Goal: Task Accomplishment & Management: Use online tool/utility

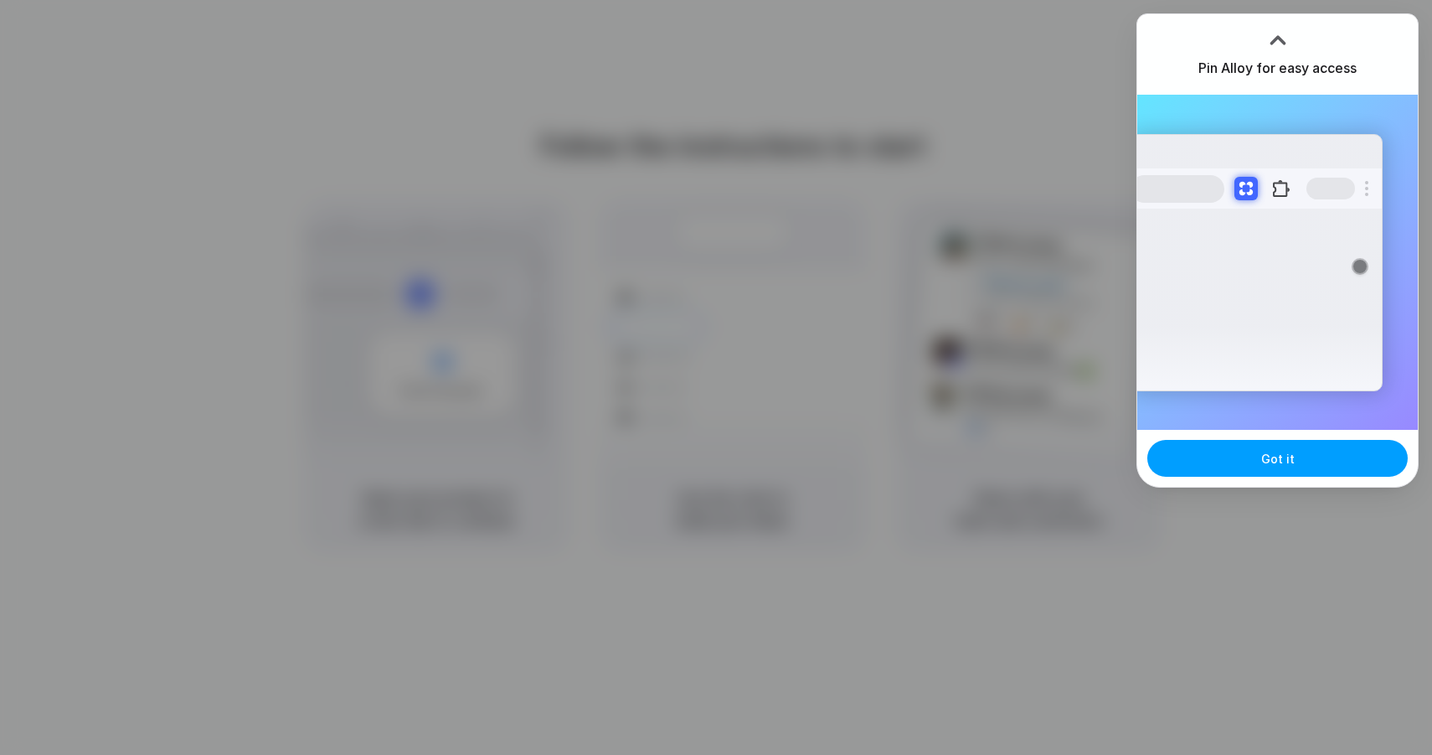
click at [1228, 467] on button "Got it" at bounding box center [1278, 458] width 260 height 37
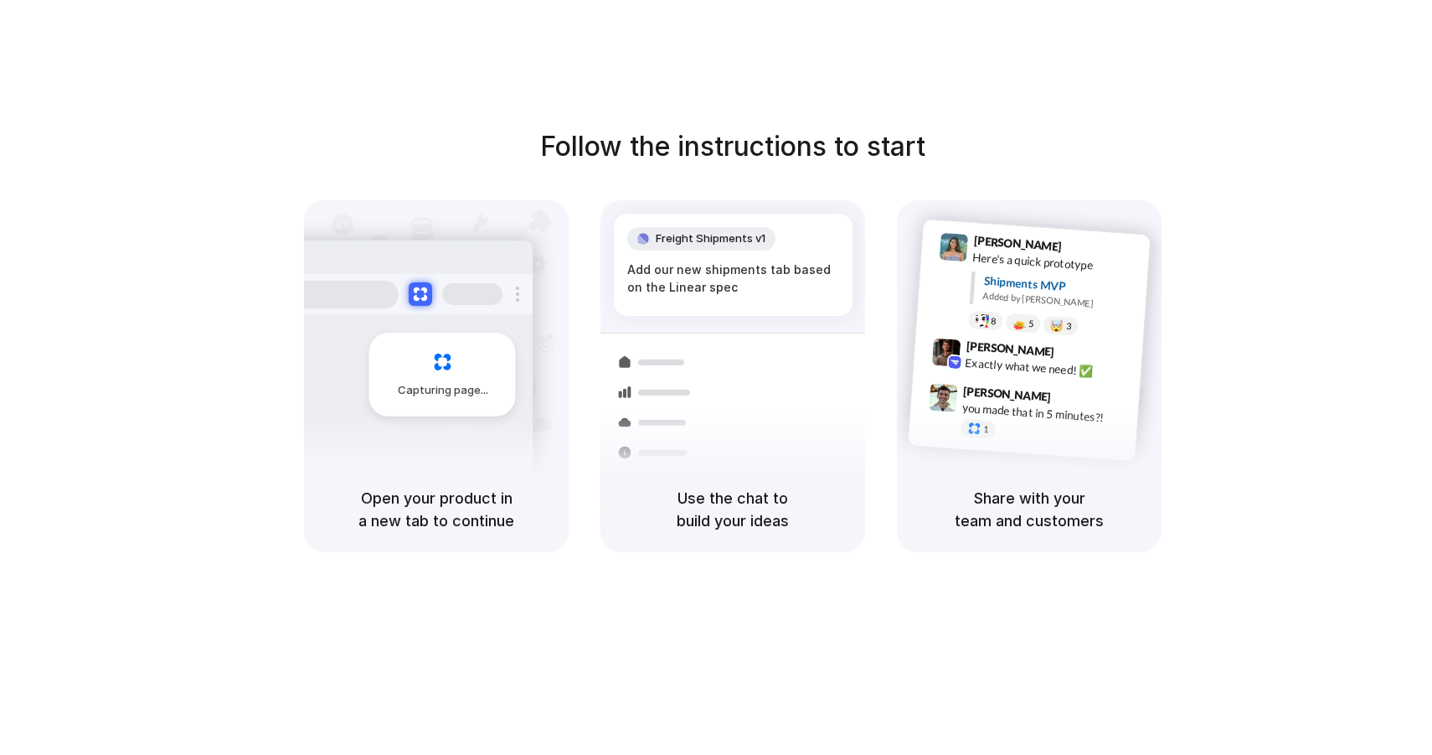
click at [438, 334] on div "Capturing page" at bounding box center [442, 375] width 147 height 84
click at [706, 293] on div "Container from Shanghai 40ft • ETA Dec 28 • In transit Express delivery to NYC …" at bounding box center [794, 385] width 178 height 235
click at [1006, 270] on div "Lily Parker 9:41 AM Here's a quick prototype Shipments MVP Added by Alloy 8 5 🤯…" at bounding box center [1051, 288] width 178 height 106
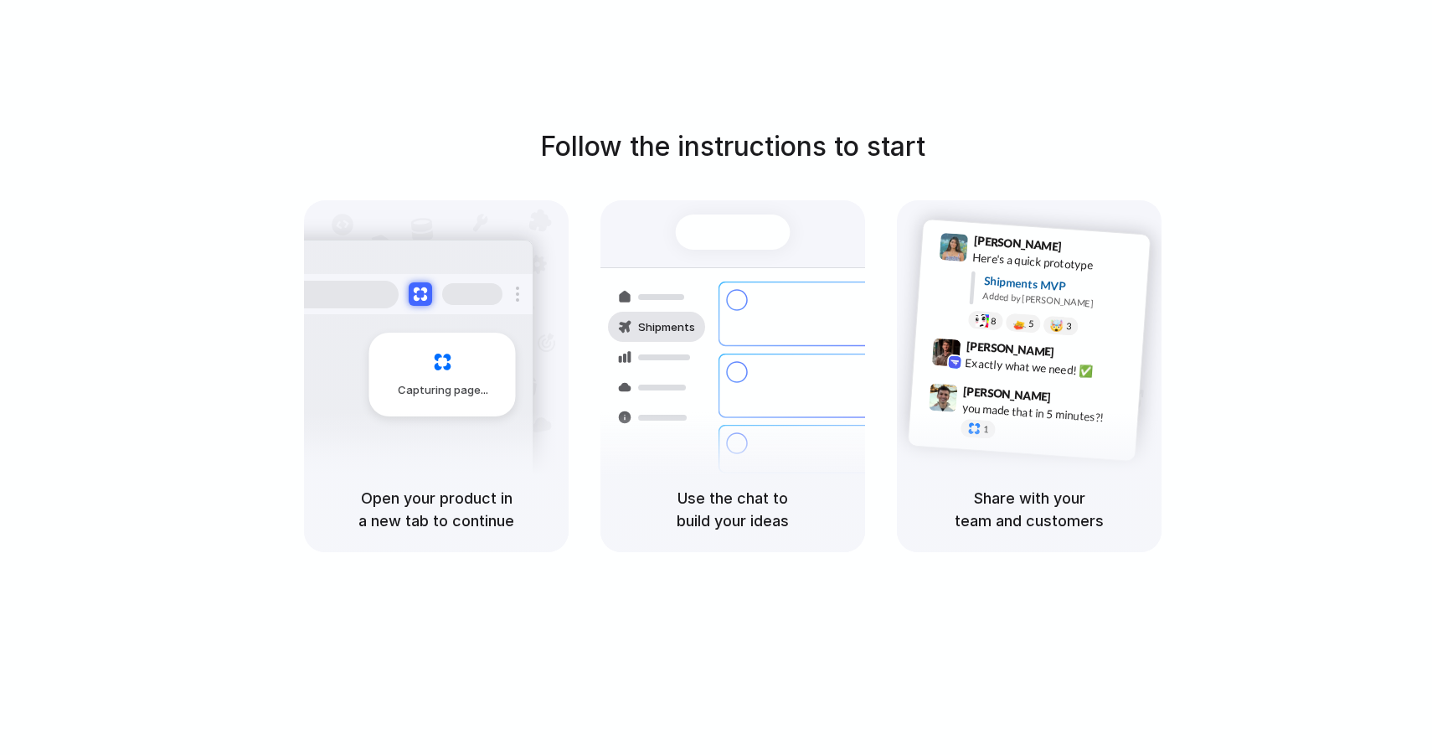
click at [1024, 508] on h5 "Share with your team and customers" at bounding box center [1029, 509] width 224 height 45
click at [782, 496] on h5 "Use the chat to build your ideas" at bounding box center [733, 509] width 224 height 45
click at [505, 505] on h5 "Open your product in a new tab to continue" at bounding box center [436, 509] width 224 height 45
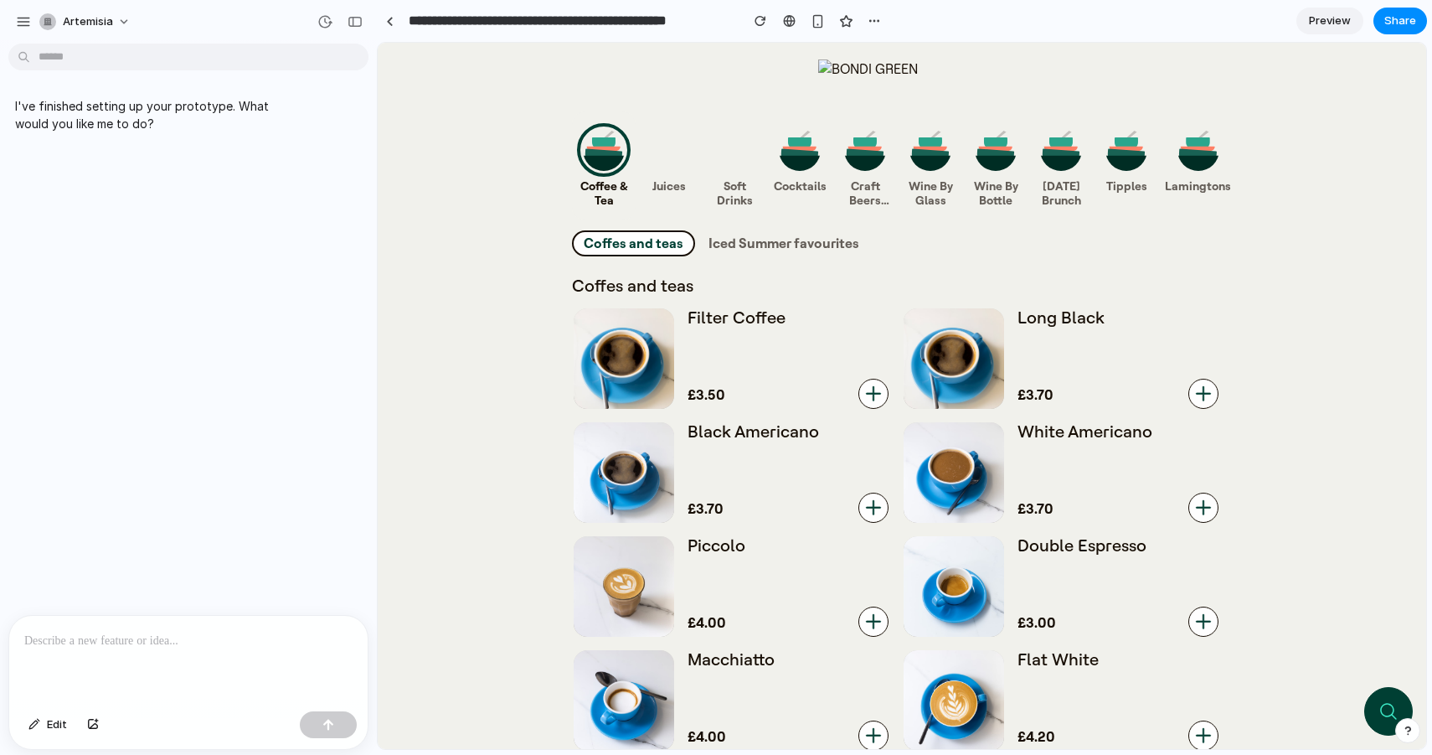
click at [156, 639] on p at bounding box center [188, 641] width 328 height 20
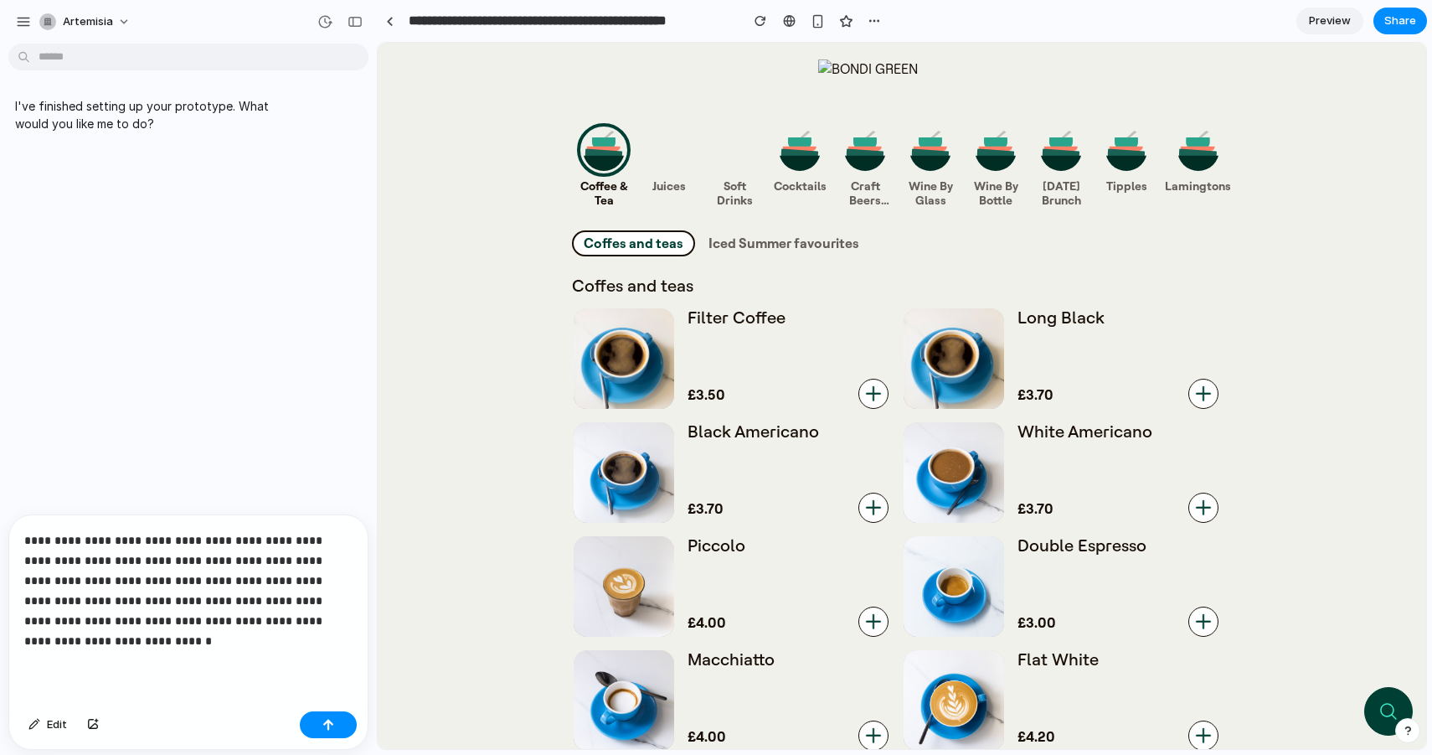
click at [354, 617] on div "**********" at bounding box center [188, 609] width 358 height 189
click at [191, 636] on p "**********" at bounding box center [188, 590] width 328 height 121
drag, startPoint x: 113, startPoint y: 645, endPoint x: 45, endPoint y: 640, distance: 68.0
click at [45, 639] on p "**********" at bounding box center [188, 590] width 328 height 121
click at [259, 576] on p "**********" at bounding box center [188, 590] width 328 height 121
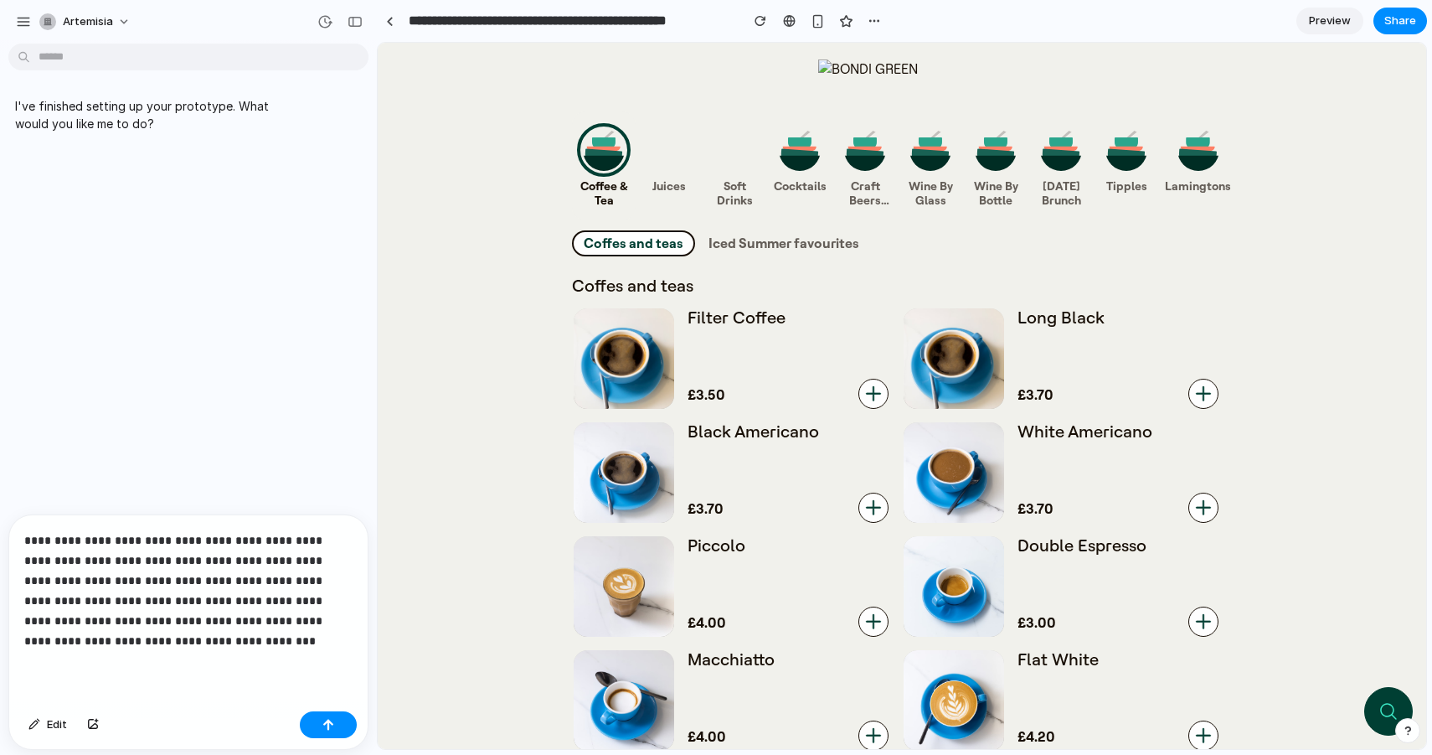
click at [209, 641] on p "**********" at bounding box center [188, 590] width 328 height 121
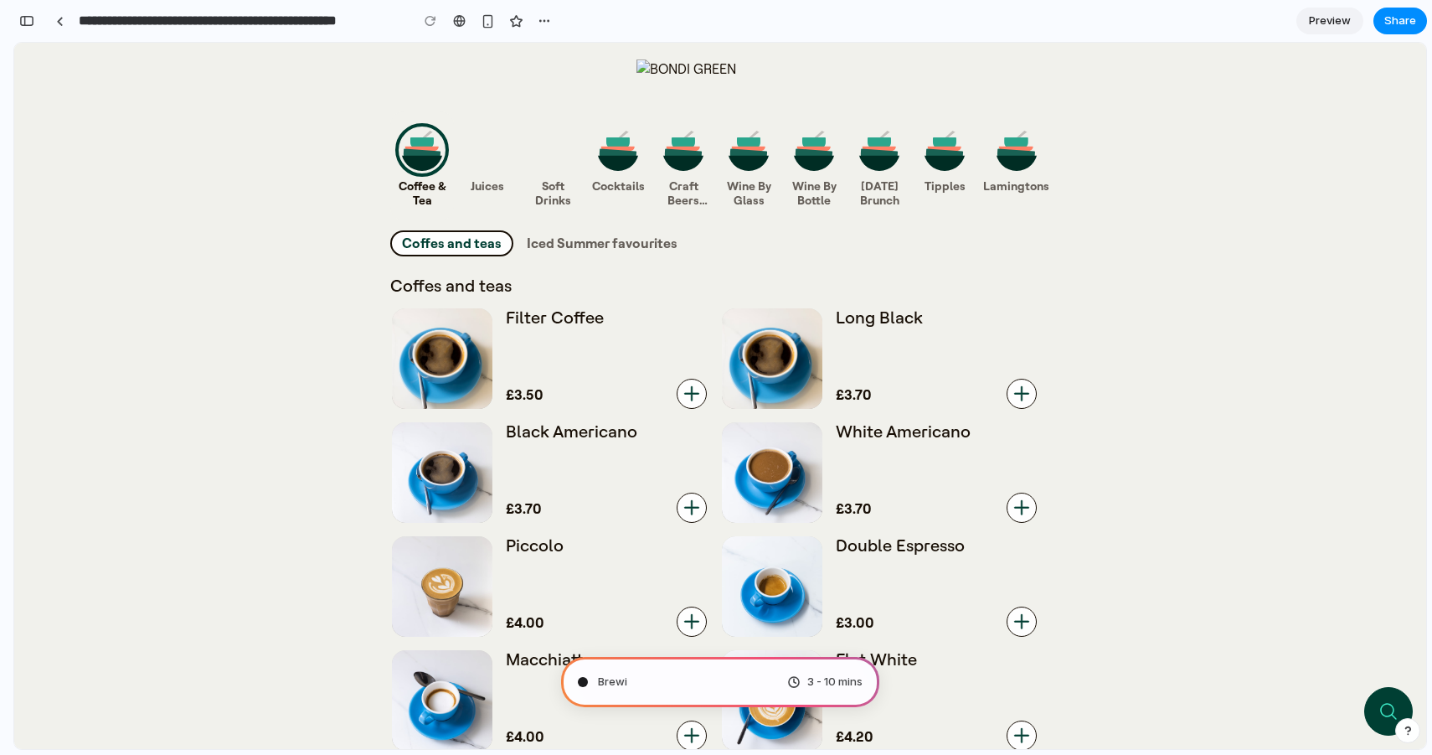
scroll to position [217, 0]
type input "**********"
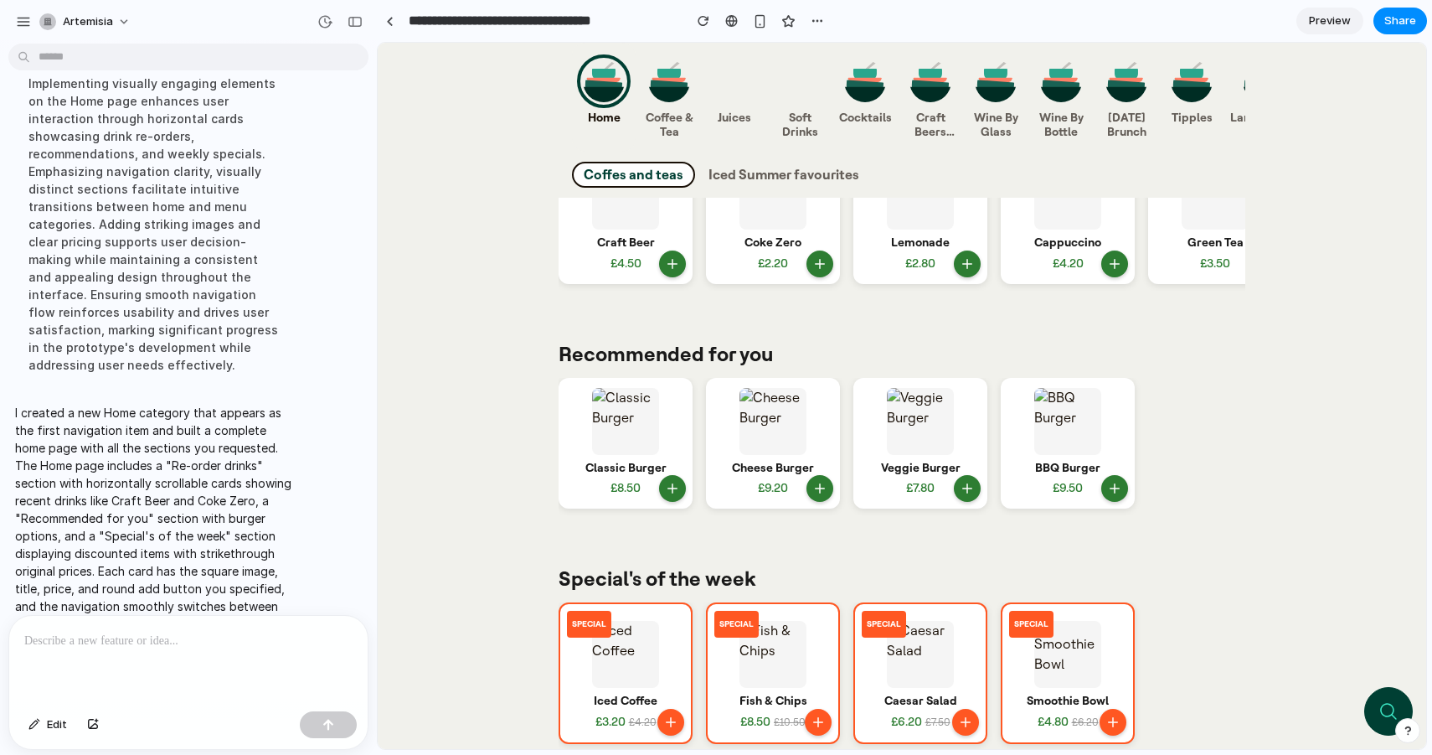
scroll to position [0, 0]
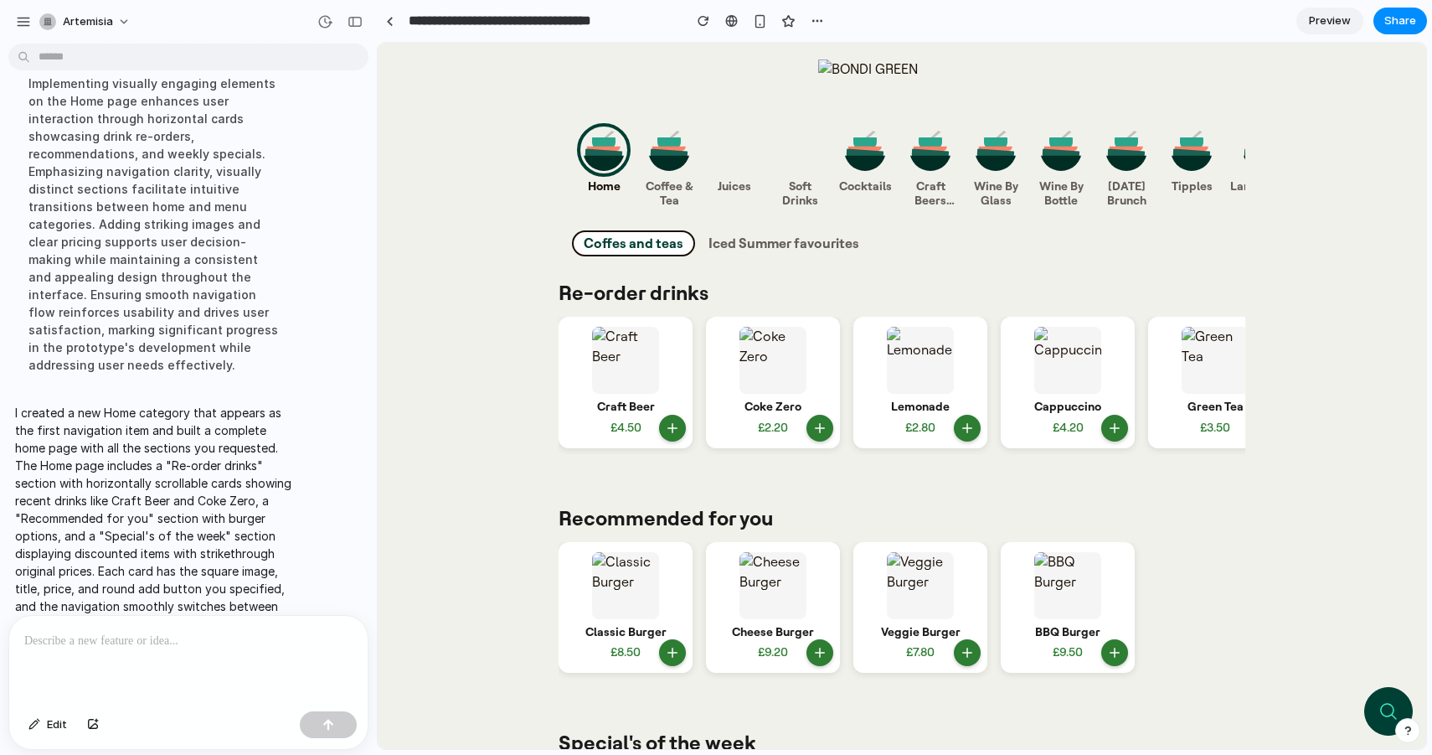
click at [673, 425] on icon at bounding box center [673, 427] width 0 height 9
click at [828, 429] on button at bounding box center [820, 428] width 27 height 27
click at [902, 373] on img at bounding box center [920, 360] width 67 height 67
drag, startPoint x: 902, startPoint y: 373, endPoint x: 681, endPoint y: 376, distance: 221.2
click at [681, 376] on div "Craft Beer £4.50 Coke Zero £2.20 Lemonade £2.80 Cappuccino £4.20 Green Tea £3.50" at bounding box center [902, 386] width 687 height 138
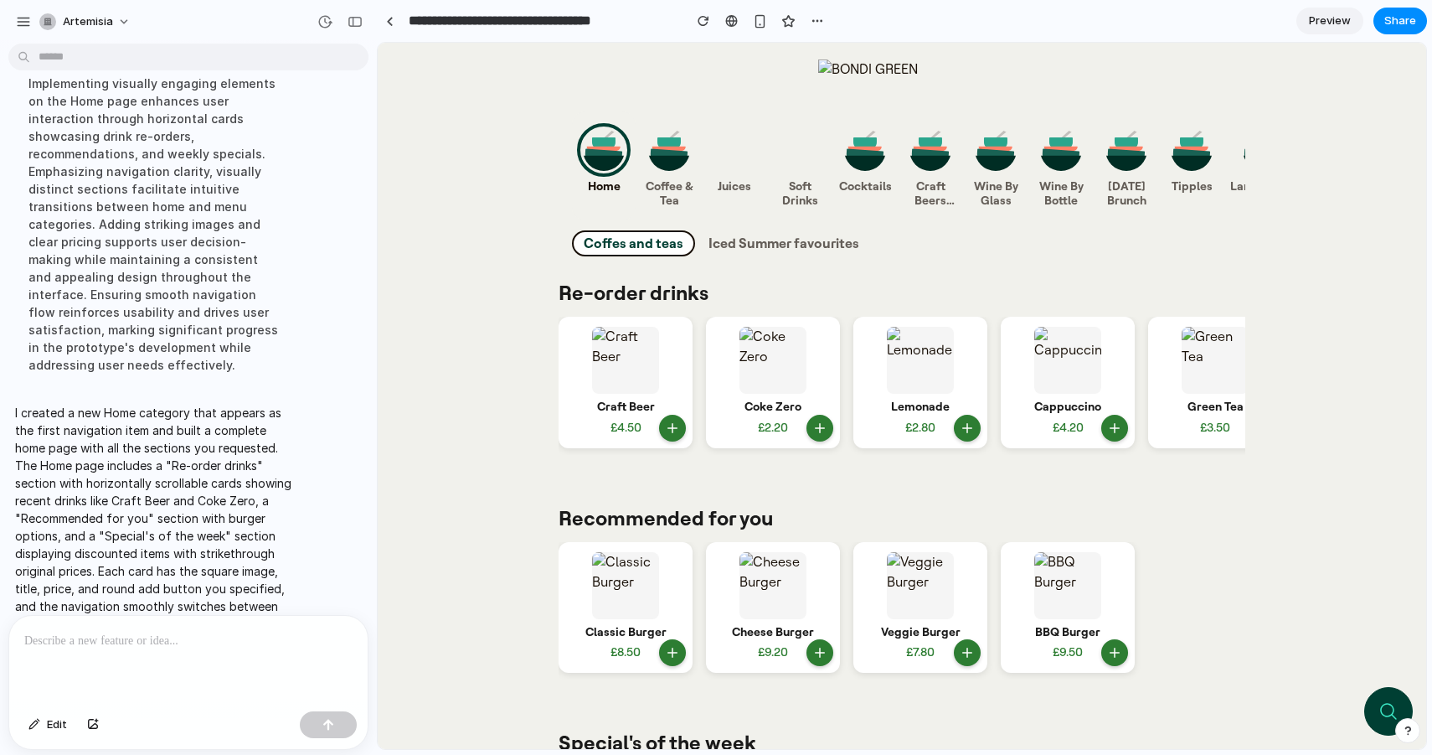
drag, startPoint x: 1032, startPoint y: 369, endPoint x: 871, endPoint y: 395, distance: 162.8
click at [870, 391] on div "Craft Beer £4.50 Coke Zero £2.20 Lemonade £2.80 Cappuccino £4.20 Green Tea £3.50" at bounding box center [902, 386] width 687 height 138
drag, startPoint x: 1010, startPoint y: 388, endPoint x: 1143, endPoint y: 382, distance: 132.5
click at [1143, 382] on div "Craft Beer £4.50 Coke Zero £2.20 Lemonade £2.80 Cappuccino £4.20 Green Tea £3.50" at bounding box center [902, 386] width 687 height 138
click at [1070, 573] on img at bounding box center [1067, 585] width 67 height 67
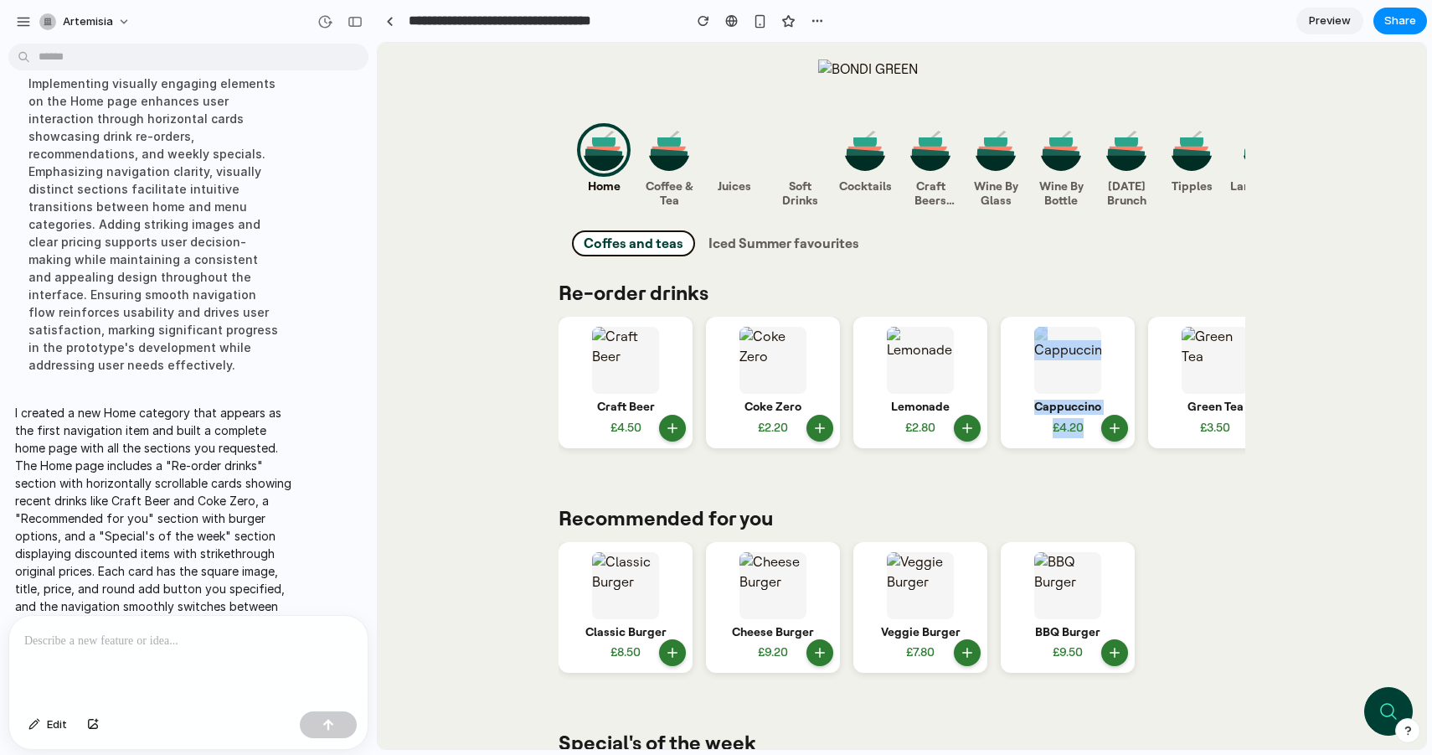
click at [1112, 653] on icon at bounding box center [1115, 653] width 9 height 0
click at [1117, 426] on icon at bounding box center [1114, 427] width 15 height 15
click at [764, 240] on span "Iced Summer favourites" at bounding box center [784, 243] width 151 height 16
click at [766, 244] on span "Iced Summer favourites" at bounding box center [784, 243] width 151 height 16
click at [673, 185] on span "Coffee & Tea" at bounding box center [669, 194] width 54 height 28
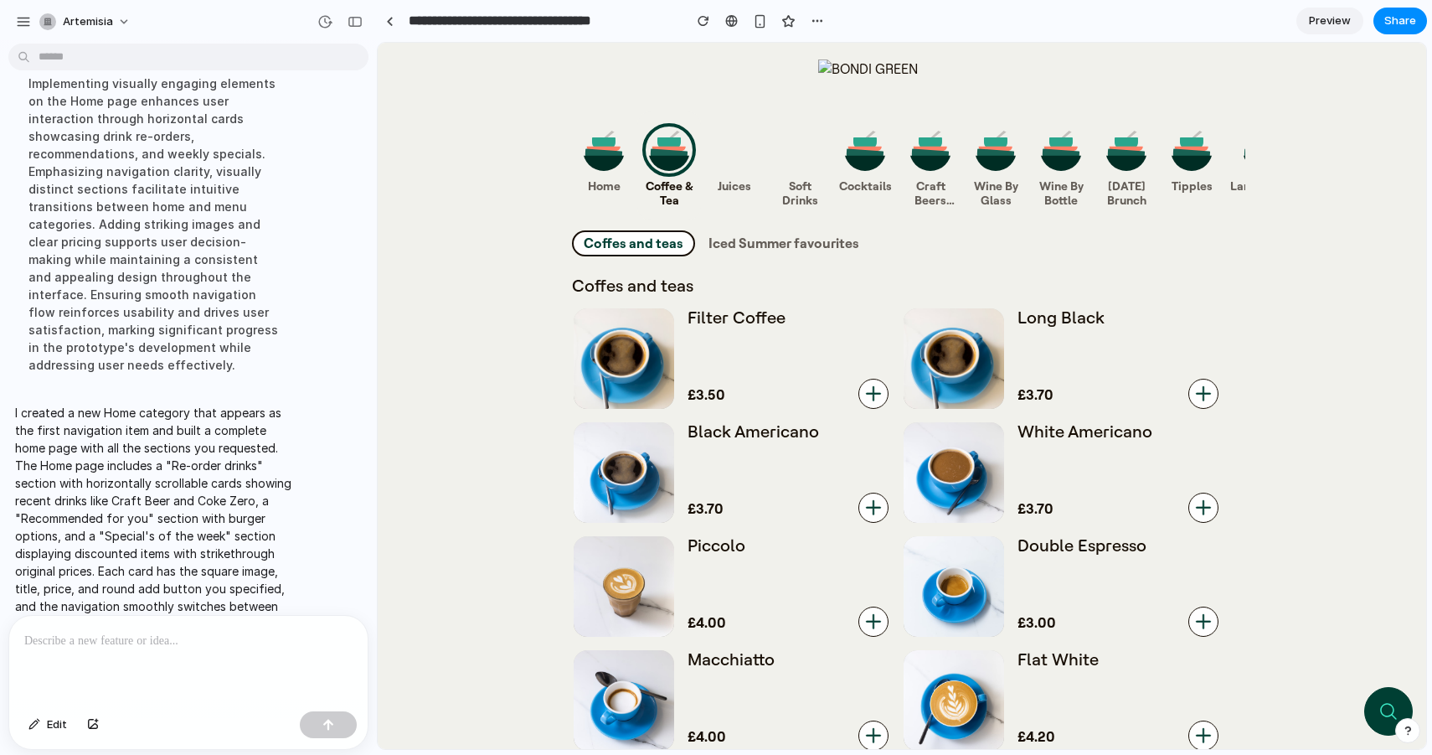
click at [740, 183] on span "Juices" at bounding box center [735, 187] width 54 height 14
click at [807, 184] on span "Soft Drinks" at bounding box center [800, 194] width 54 height 28
click at [860, 168] on img at bounding box center [865, 150] width 42 height 42
click at [940, 158] on img at bounding box center [931, 150] width 42 height 42
click at [1005, 157] on img at bounding box center [996, 150] width 42 height 42
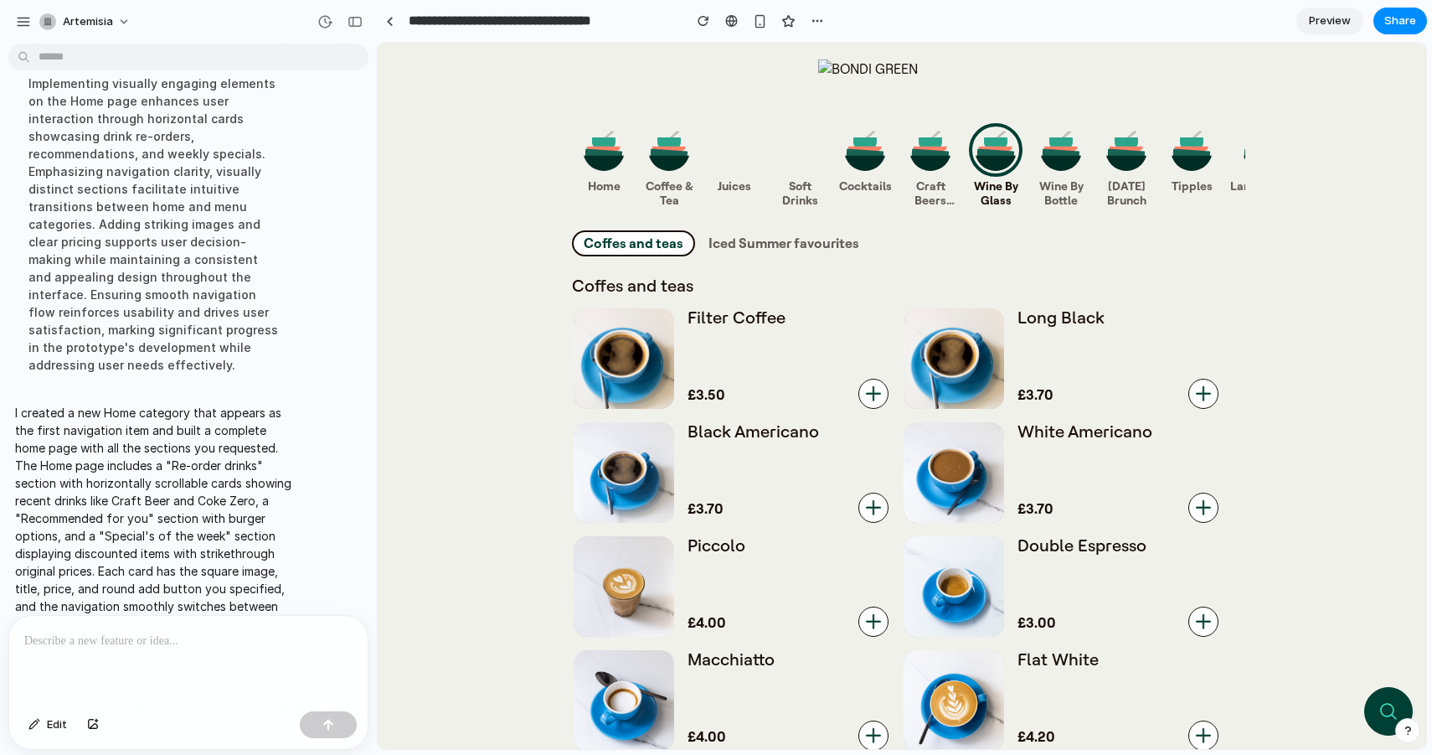
click at [672, 148] on img at bounding box center [669, 150] width 42 height 42
click at [616, 154] on img at bounding box center [604, 150] width 42 height 42
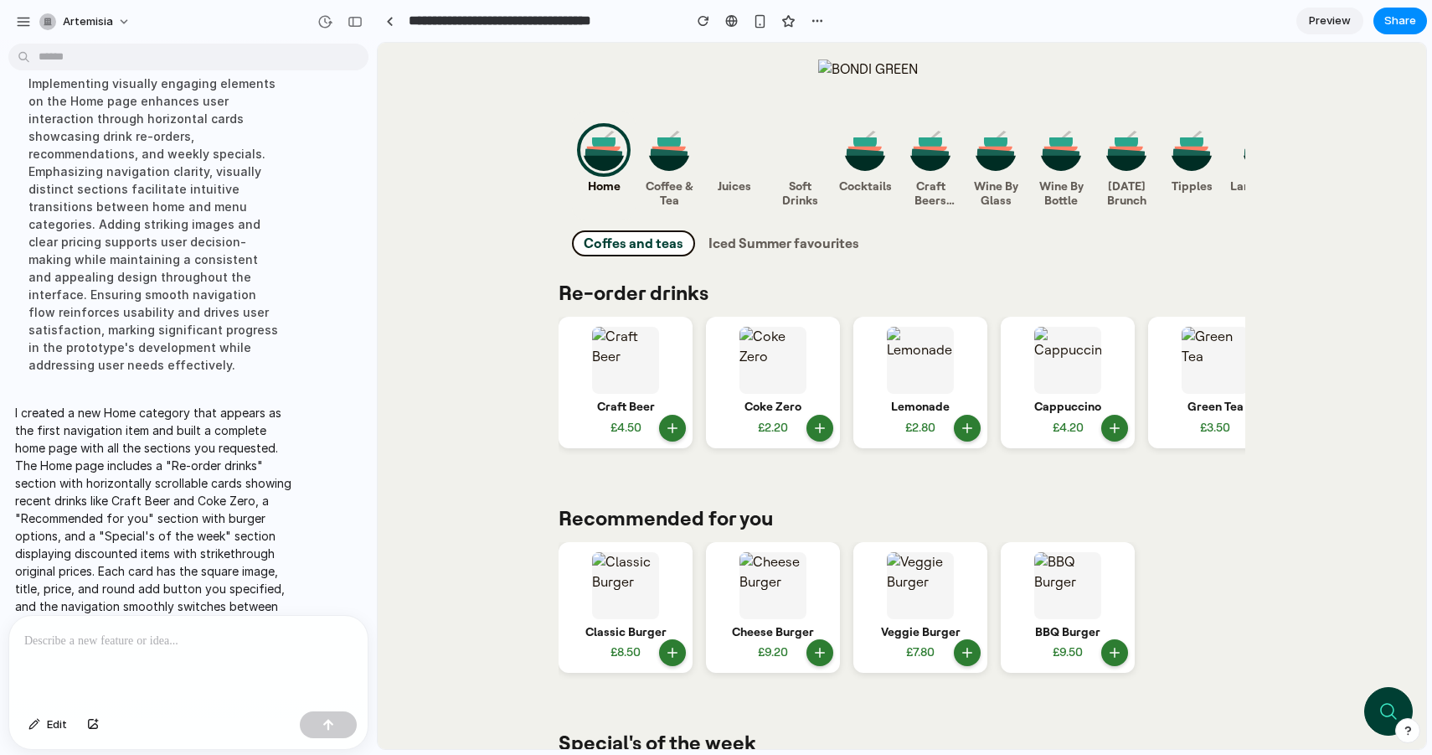
click at [655, 153] on img at bounding box center [669, 150] width 42 height 42
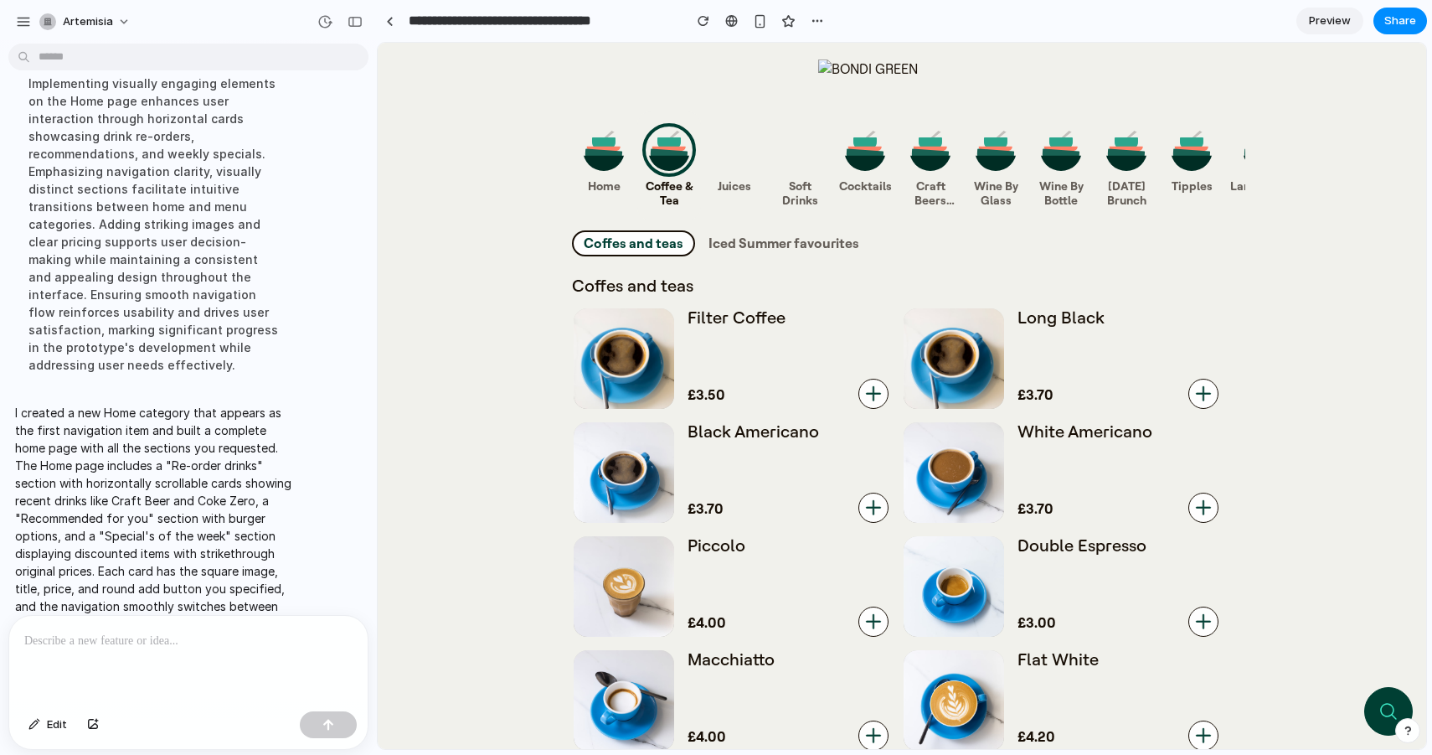
click at [1133, 179] on link "[DATE] Brunch" at bounding box center [1127, 165] width 64 height 109
click at [810, 241] on span "Iced Summer favourites" at bounding box center [784, 243] width 151 height 16
click at [805, 241] on span "Iced Summer favourites" at bounding box center [784, 243] width 151 height 16
click at [616, 163] on img at bounding box center [604, 150] width 42 height 42
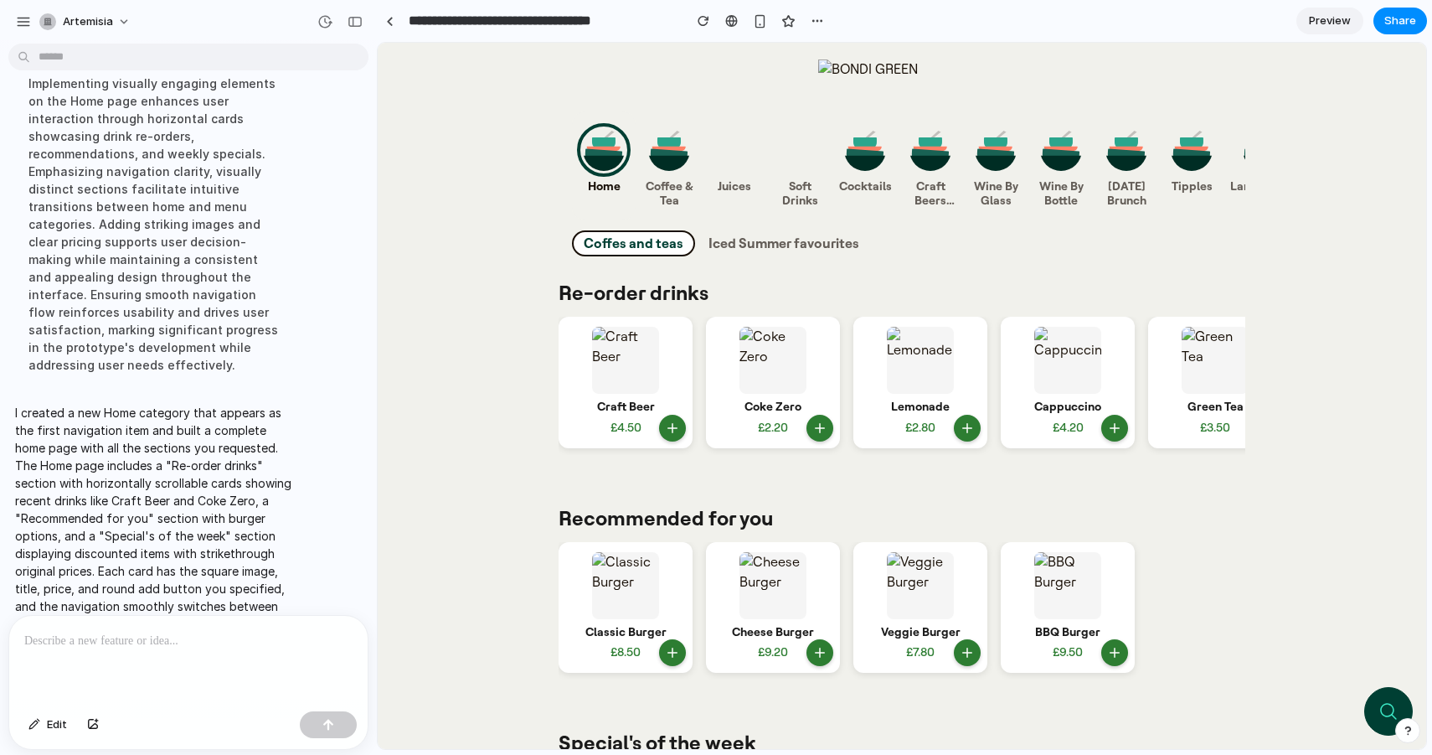
click at [675, 426] on icon at bounding box center [672, 427] width 15 height 15
click at [824, 431] on icon at bounding box center [819, 427] width 15 height 15
click at [783, 389] on img at bounding box center [773, 360] width 67 height 67
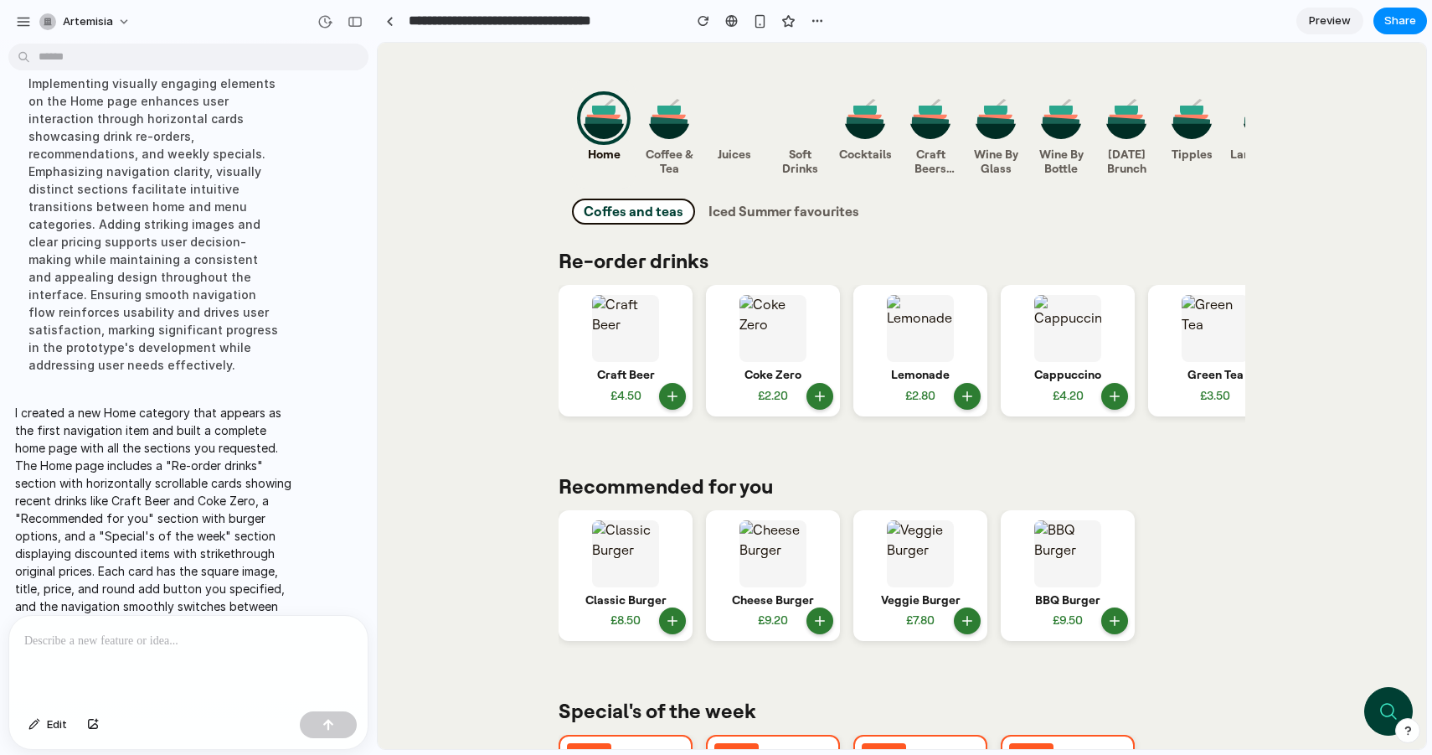
scroll to position [37, 0]
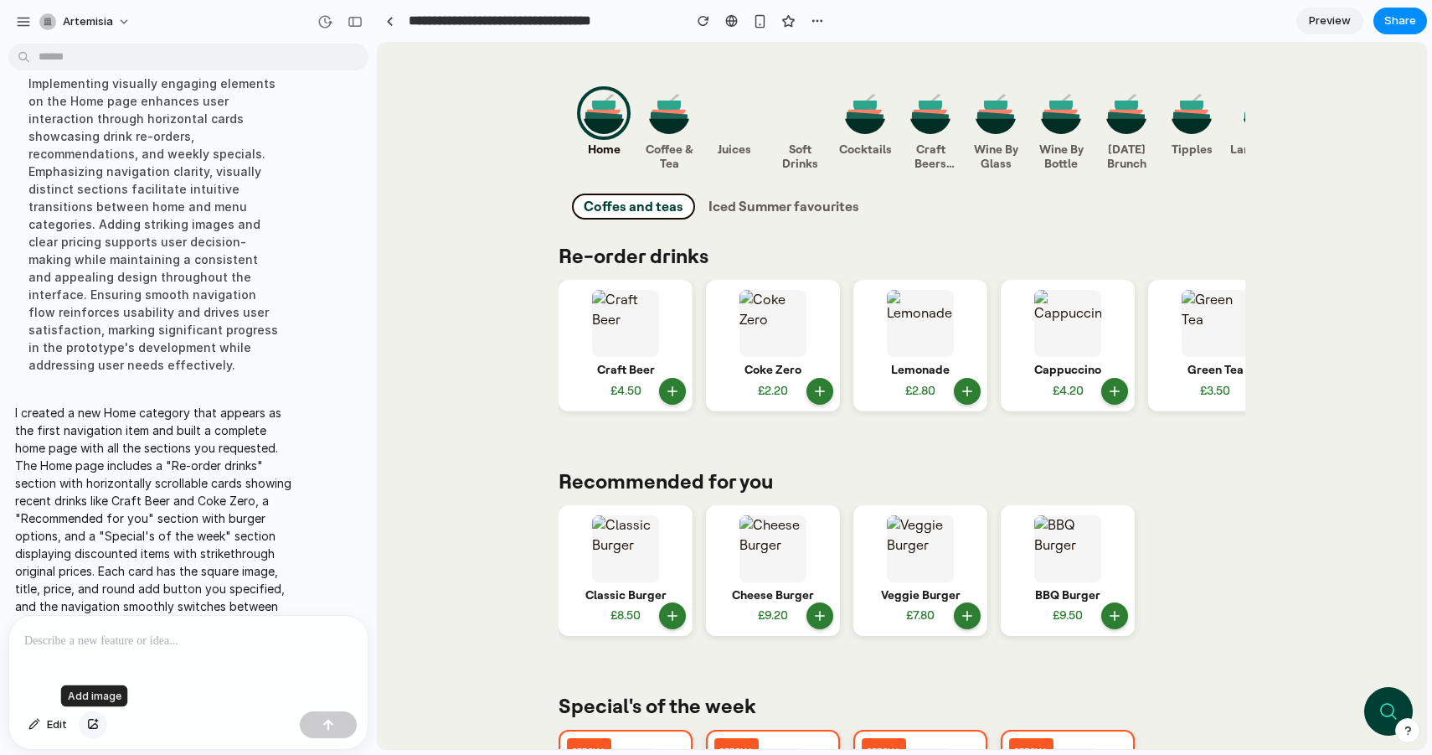
click at [94, 723] on div "button" at bounding box center [93, 725] width 12 height 10
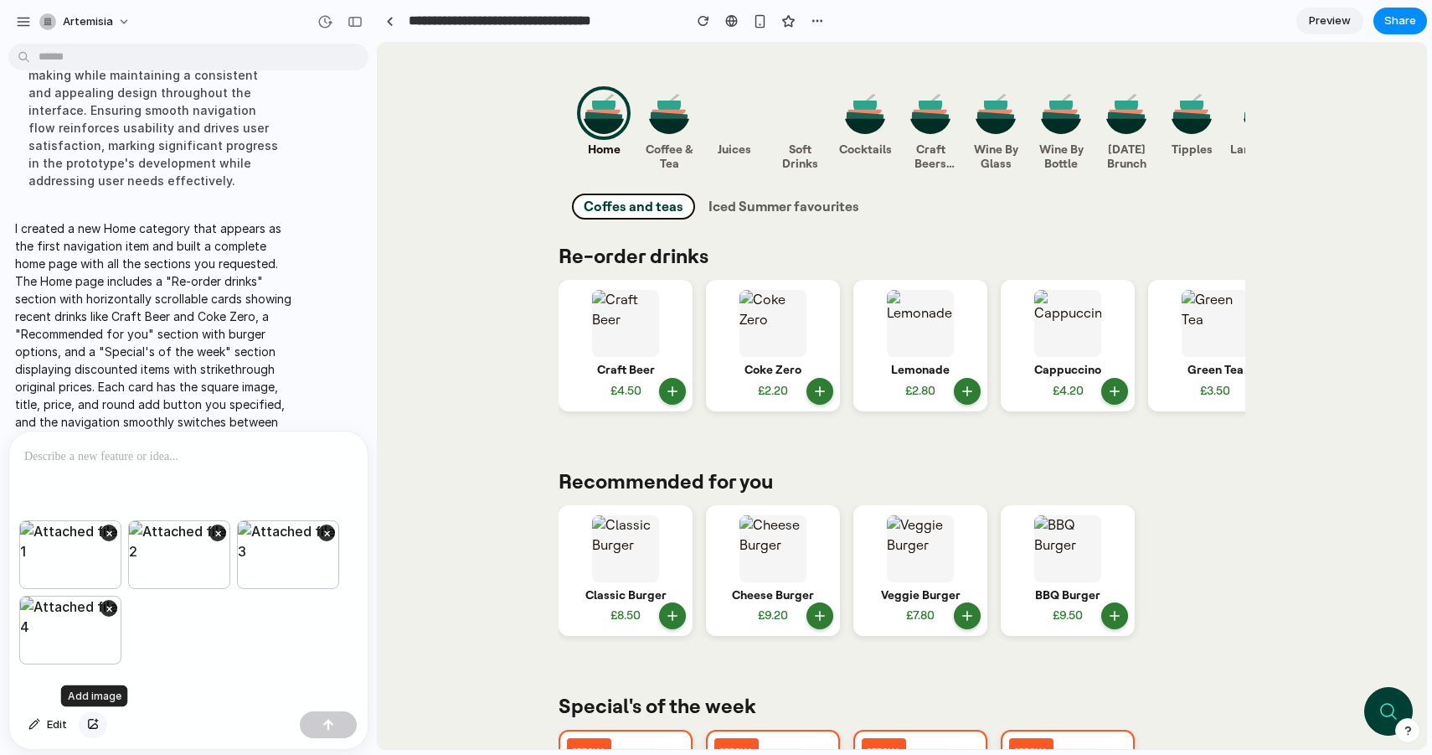
click at [92, 723] on div "button" at bounding box center [93, 725] width 12 height 10
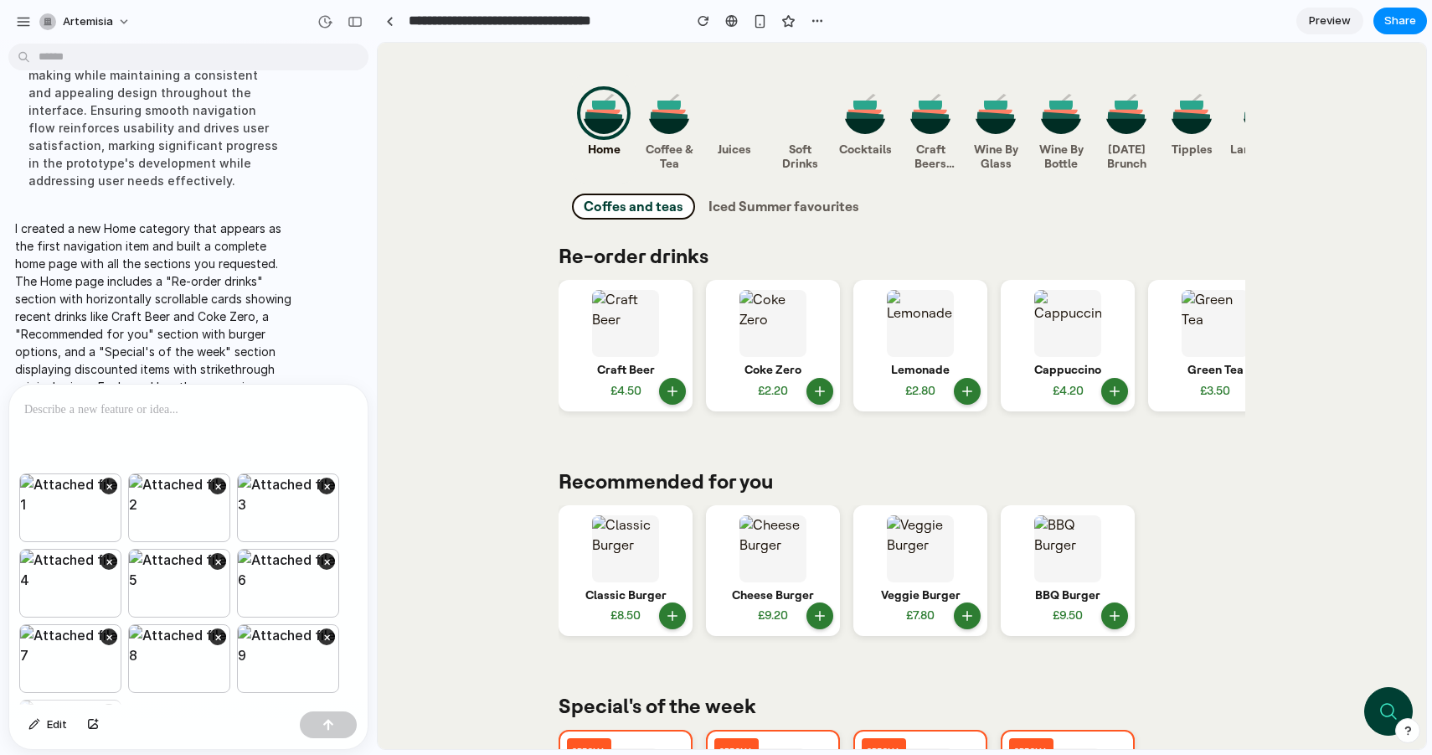
scroll to position [615, 0]
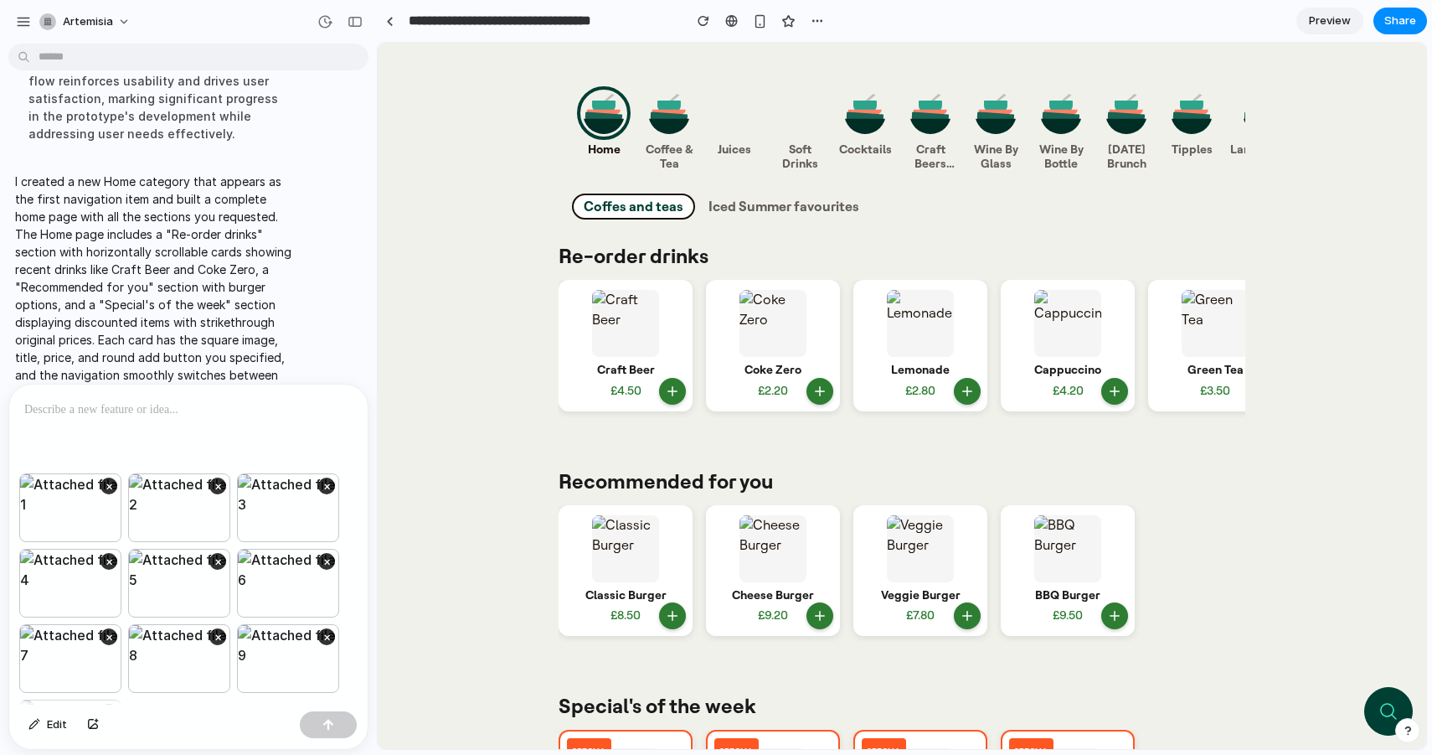
click at [149, 413] on p at bounding box center [188, 410] width 328 height 20
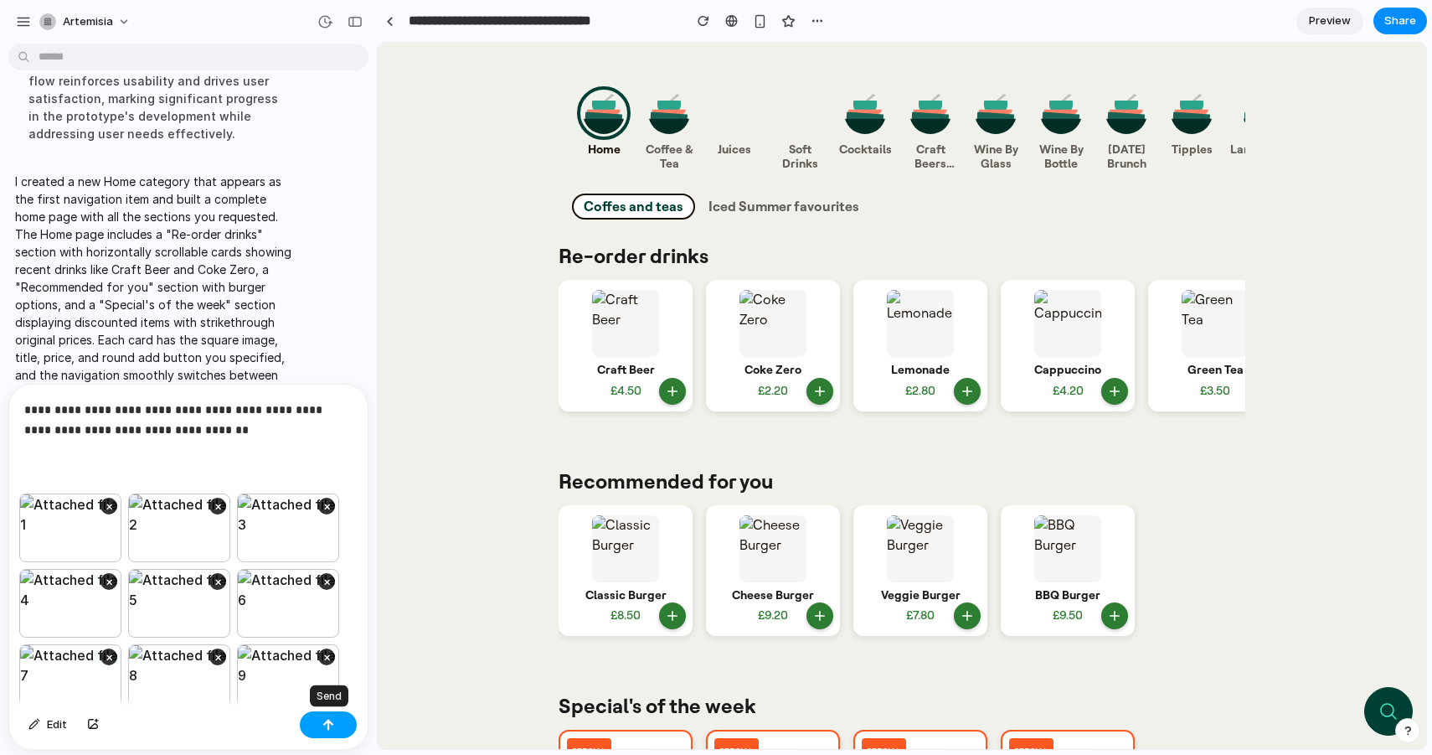
click at [329, 720] on div "button" at bounding box center [328, 725] width 12 height 12
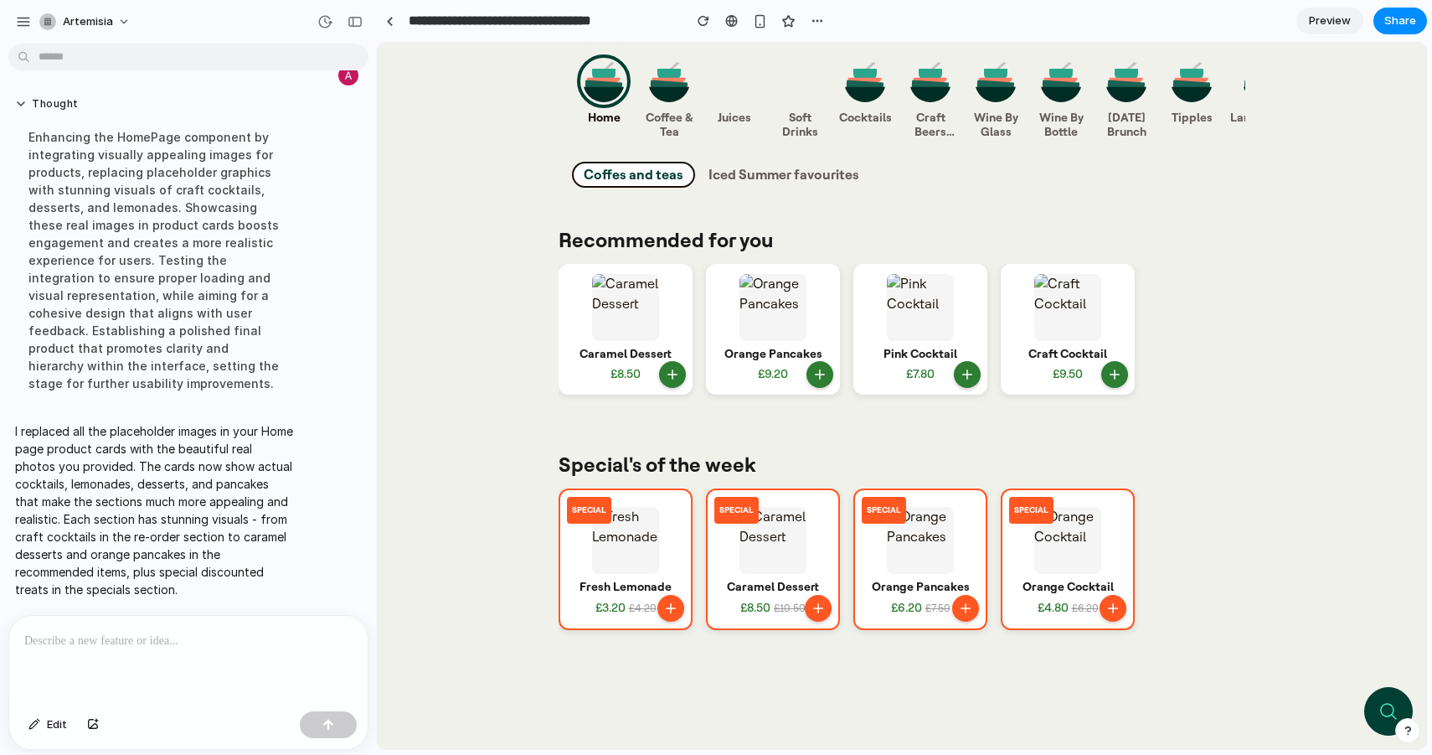
scroll to position [0, 0]
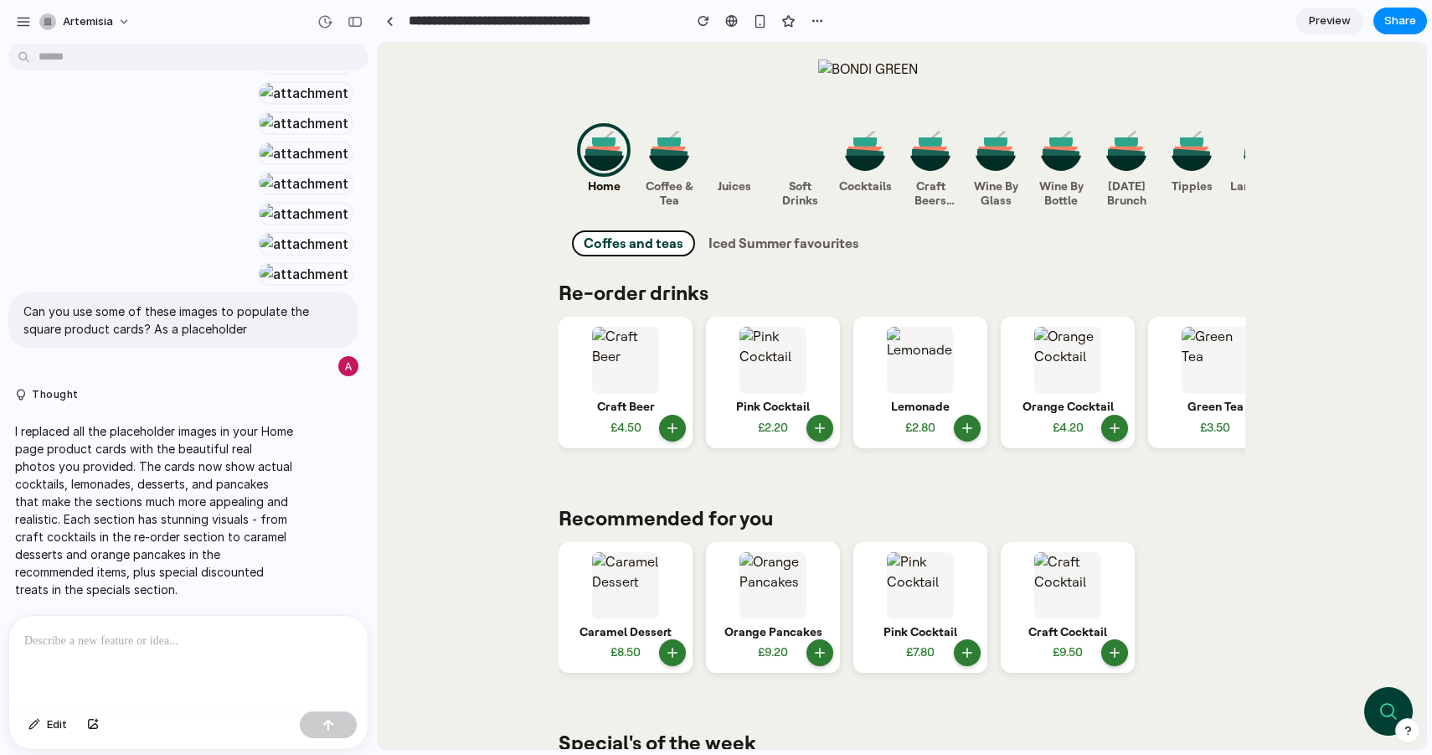
click at [789, 248] on span "Iced Summer favourites" at bounding box center [784, 243] width 151 height 16
click at [773, 240] on span "Iced Summer favourites" at bounding box center [784, 243] width 151 height 16
click at [680, 192] on span "Coffee & Tea" at bounding box center [669, 194] width 54 height 28
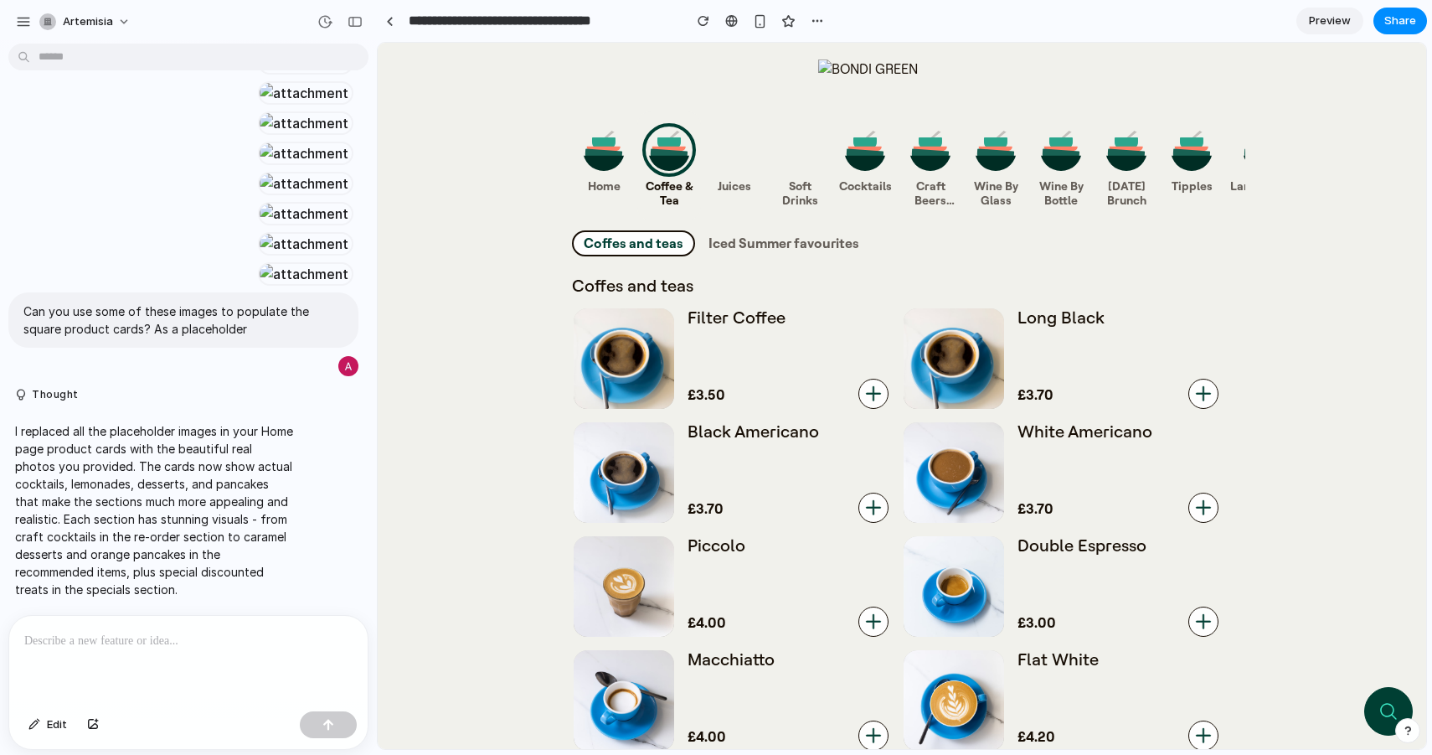
click at [871, 185] on span "Cocktails" at bounding box center [865, 187] width 54 height 14
click at [921, 180] on span "Craft Beers and Ciders" at bounding box center [931, 194] width 54 height 28
click at [1002, 167] on img at bounding box center [996, 150] width 42 height 42
click at [1008, 199] on span "Wine By Glass" at bounding box center [996, 194] width 54 height 28
click at [810, 196] on span "Soft Drinks" at bounding box center [800, 194] width 54 height 28
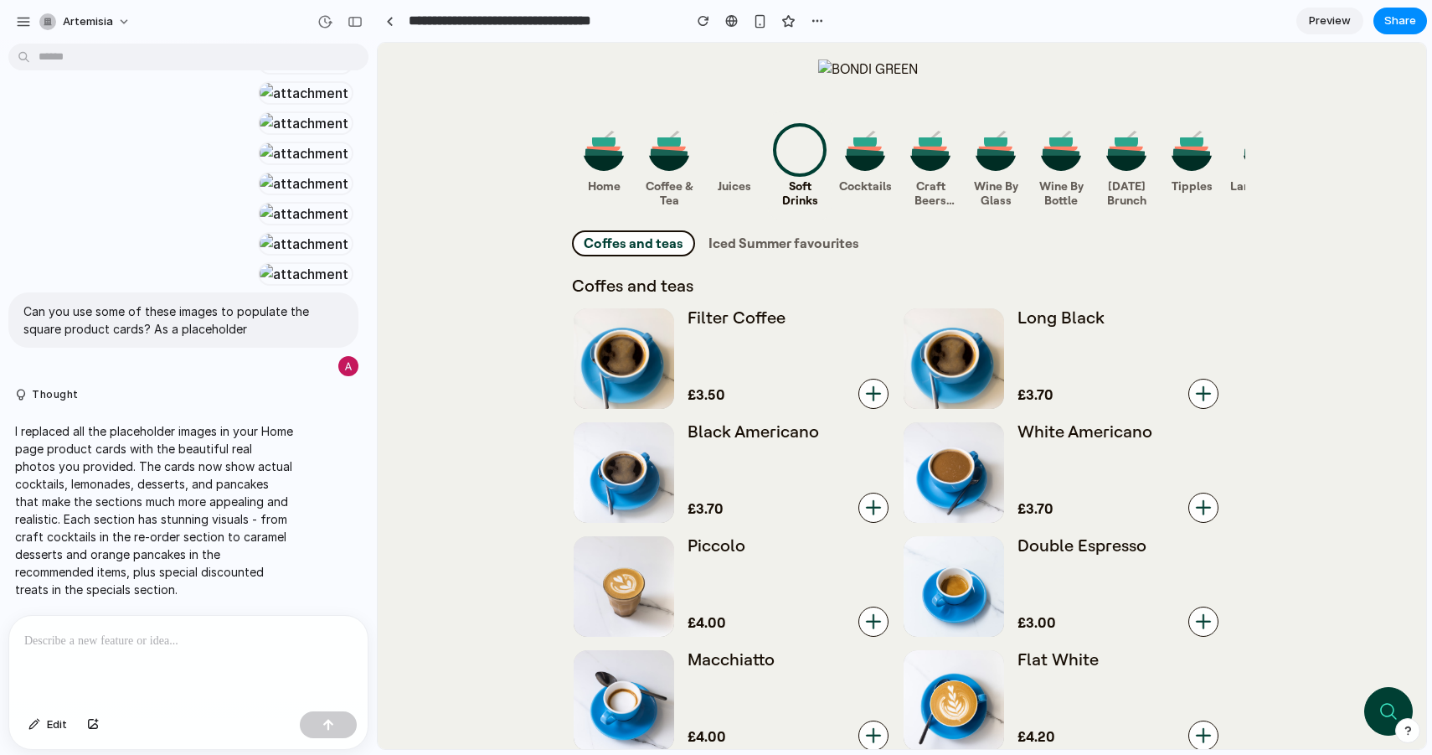
click at [737, 185] on span "Juices" at bounding box center [735, 187] width 54 height 14
click at [651, 180] on span "Coffee & Tea" at bounding box center [669, 194] width 54 height 28
click at [613, 178] on link "Home" at bounding box center [604, 165] width 64 height 109
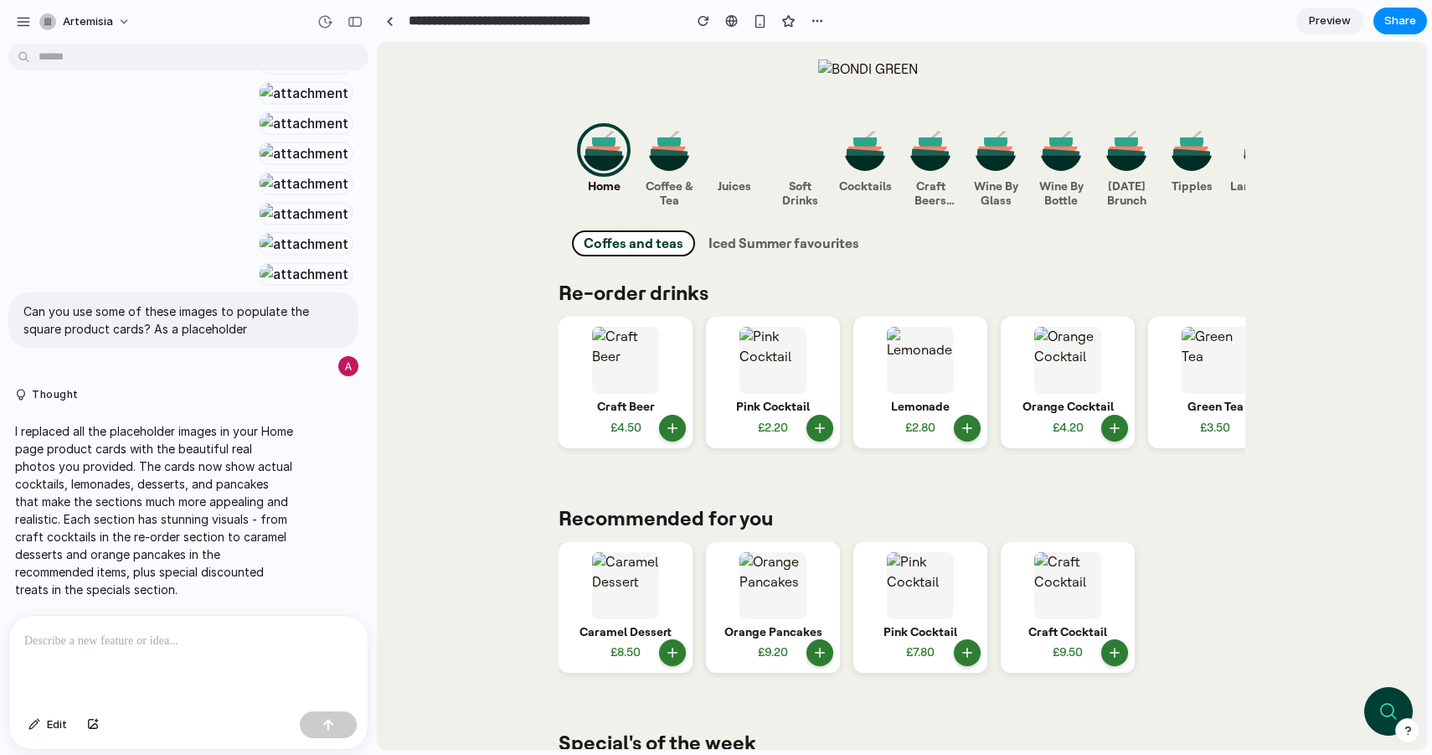
scroll to position [144, 0]
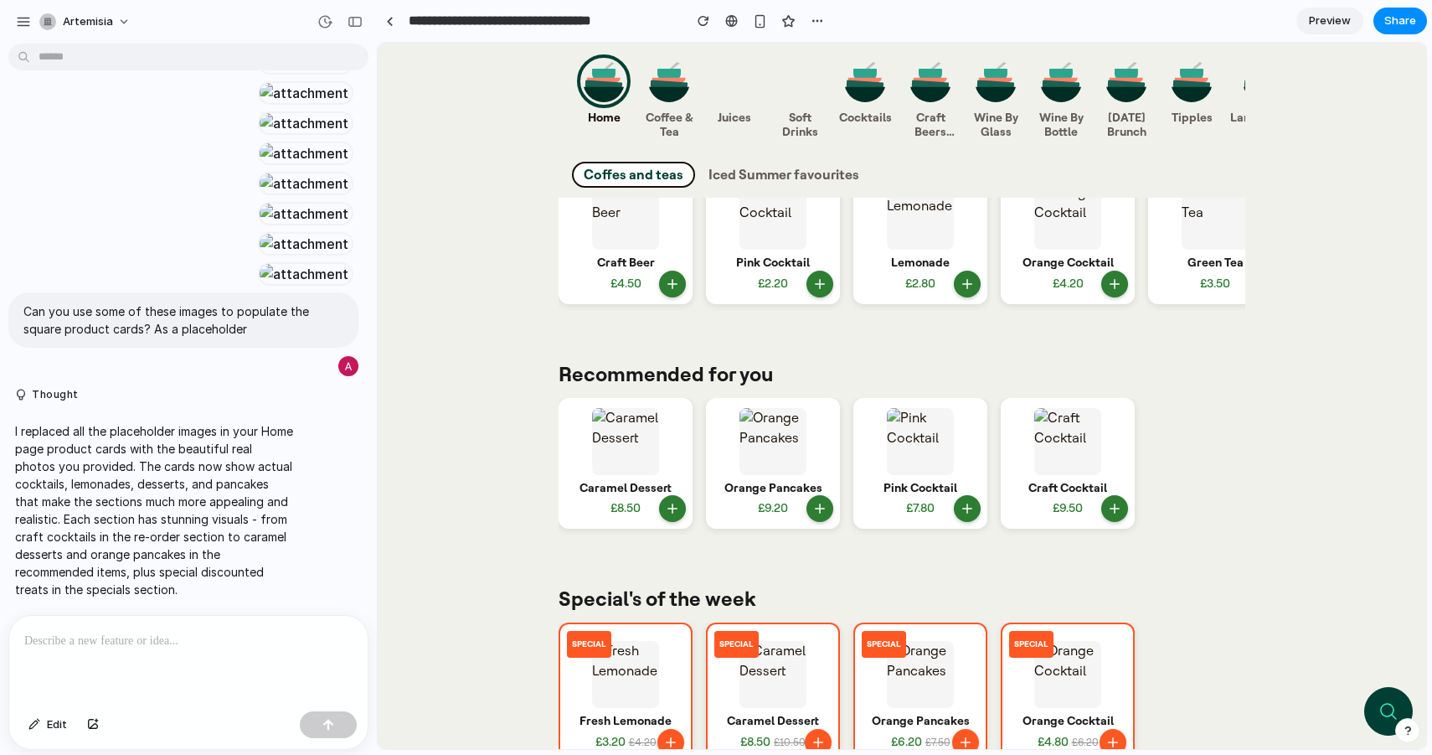
click at [610, 257] on h3 "Craft Beer" at bounding box center [626, 263] width 58 height 14
click at [620, 228] on img at bounding box center [625, 216] width 67 height 67
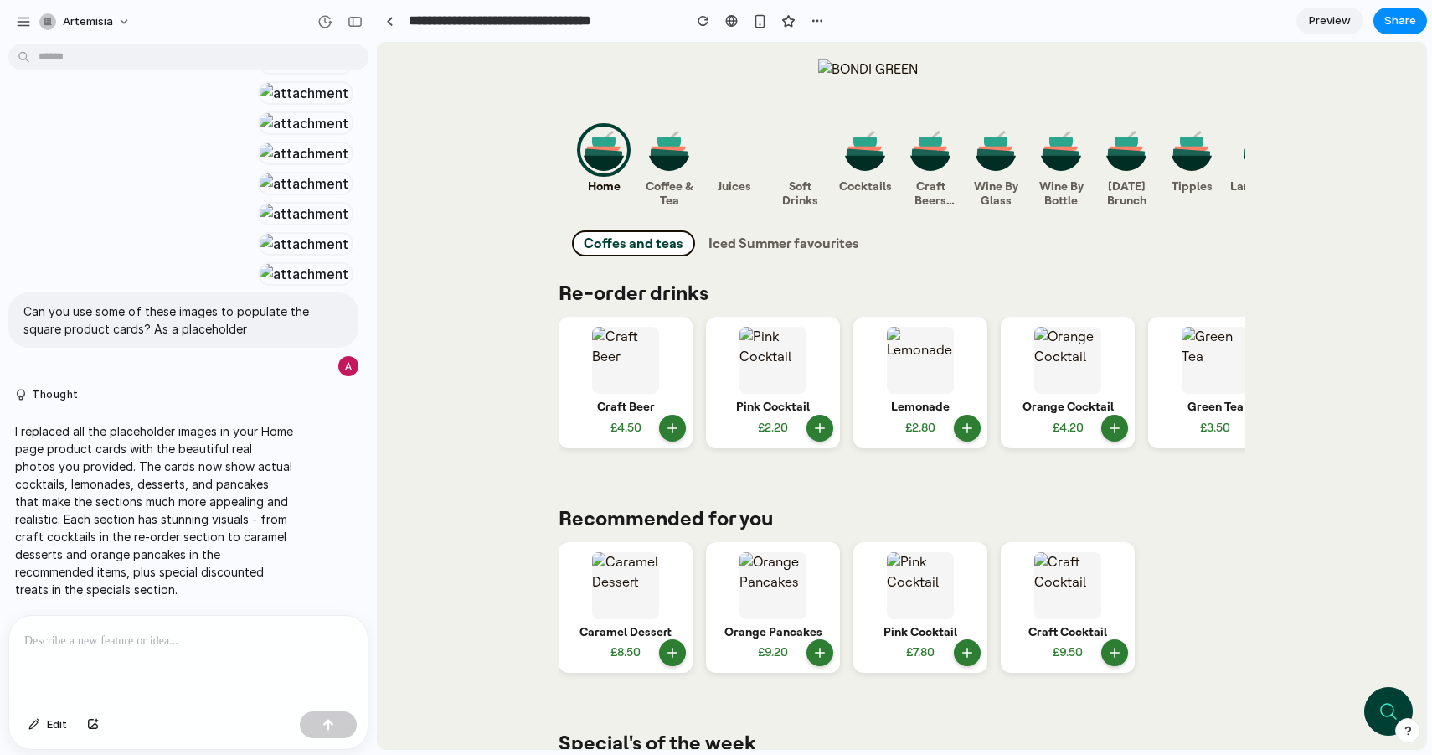
click at [183, 644] on p at bounding box center [188, 641] width 328 height 20
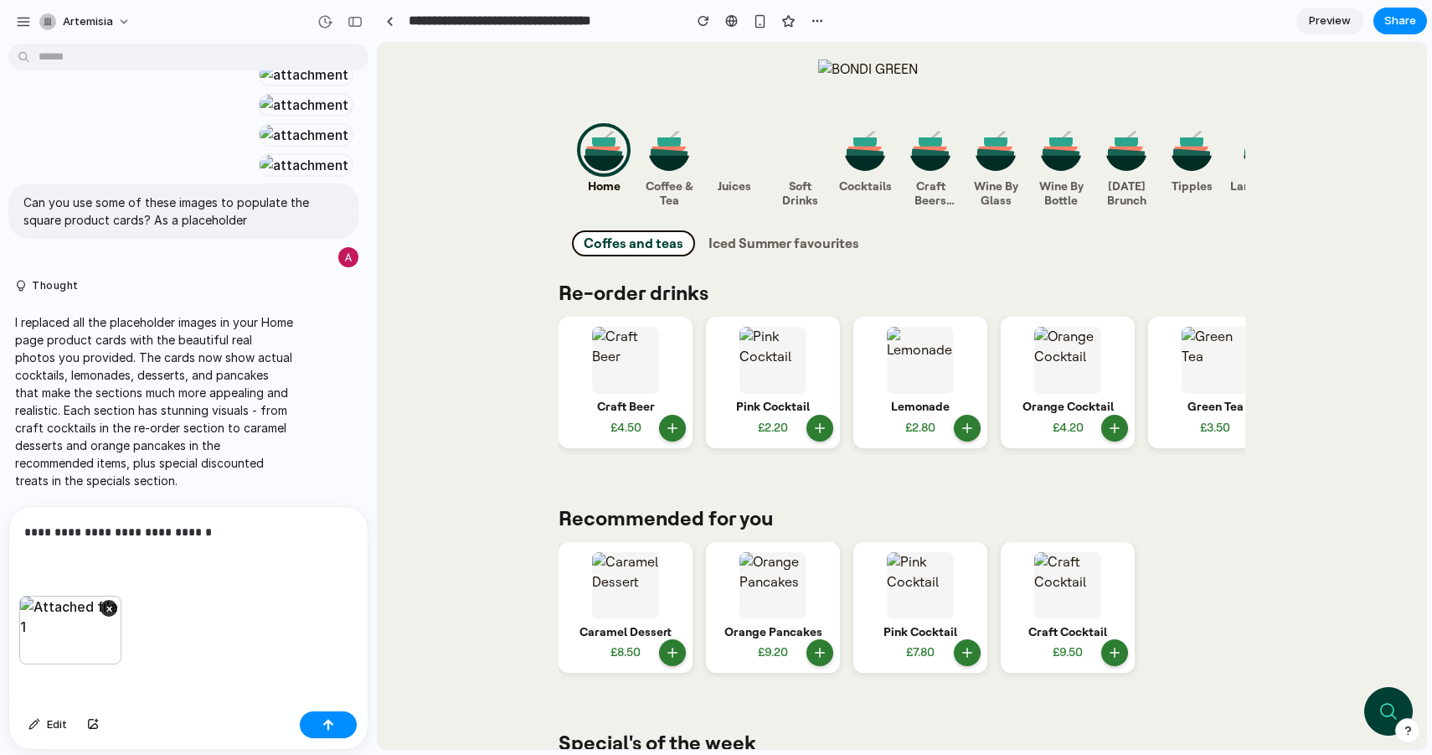
click at [213, 529] on p "**********" at bounding box center [188, 532] width 328 height 20
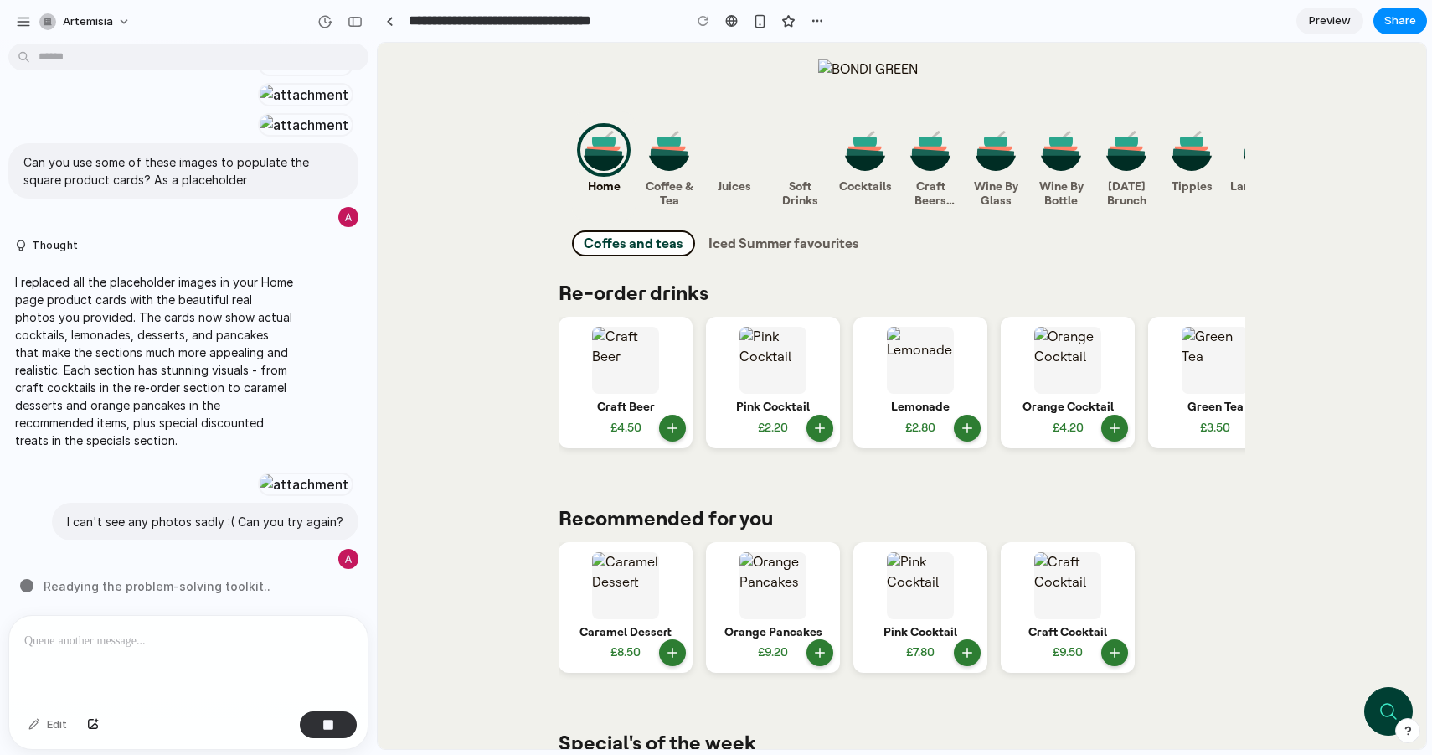
scroll to position [5548, 0]
click at [329, 726] on div "button" at bounding box center [328, 725] width 12 height 12
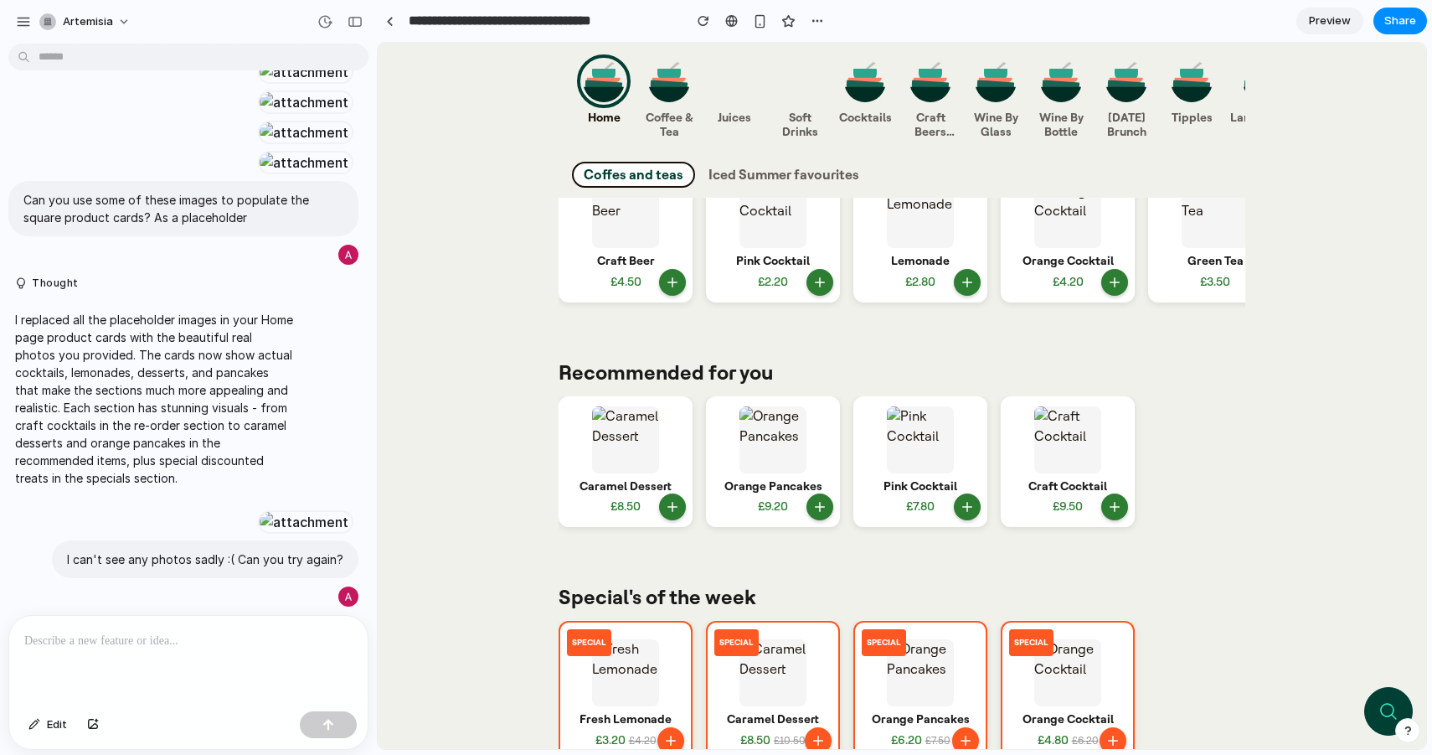
scroll to position [0, 0]
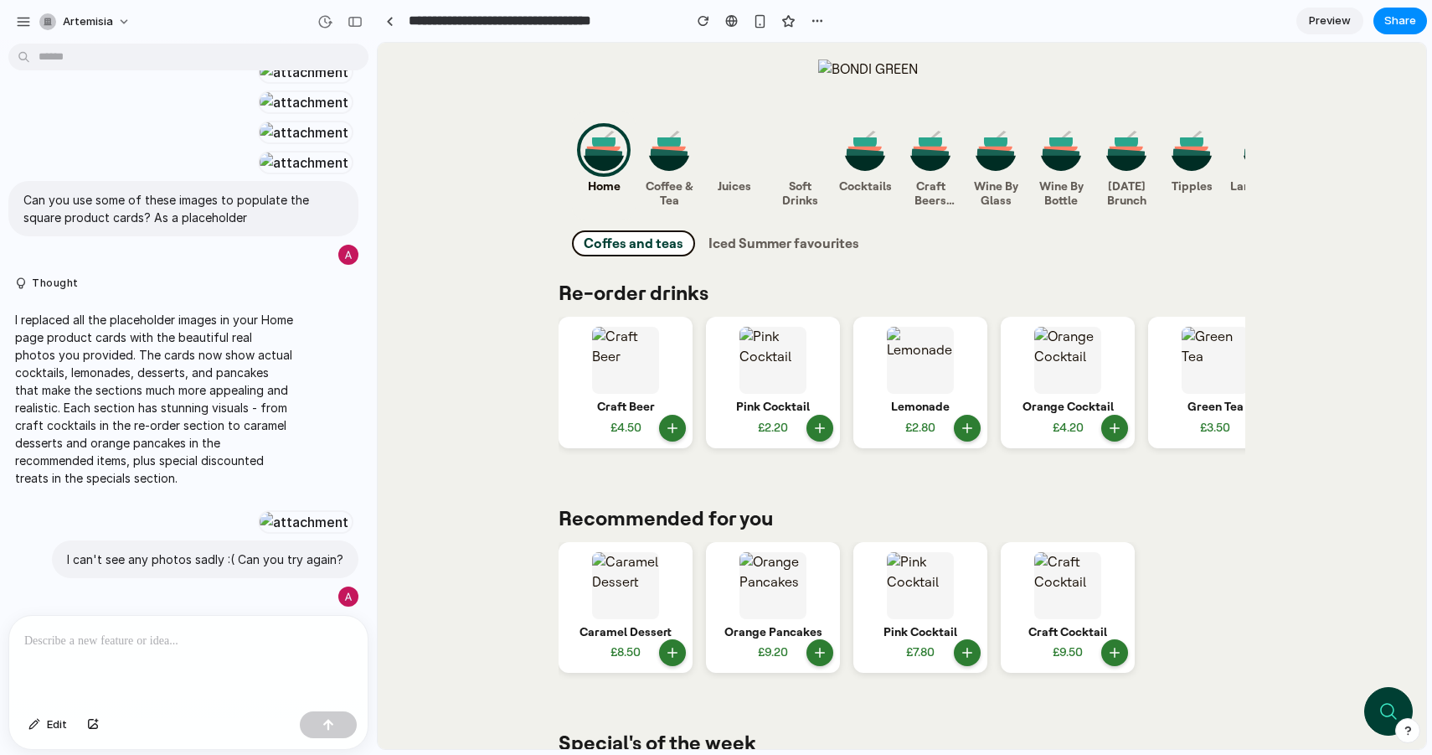
click at [662, 148] on img at bounding box center [669, 150] width 42 height 42
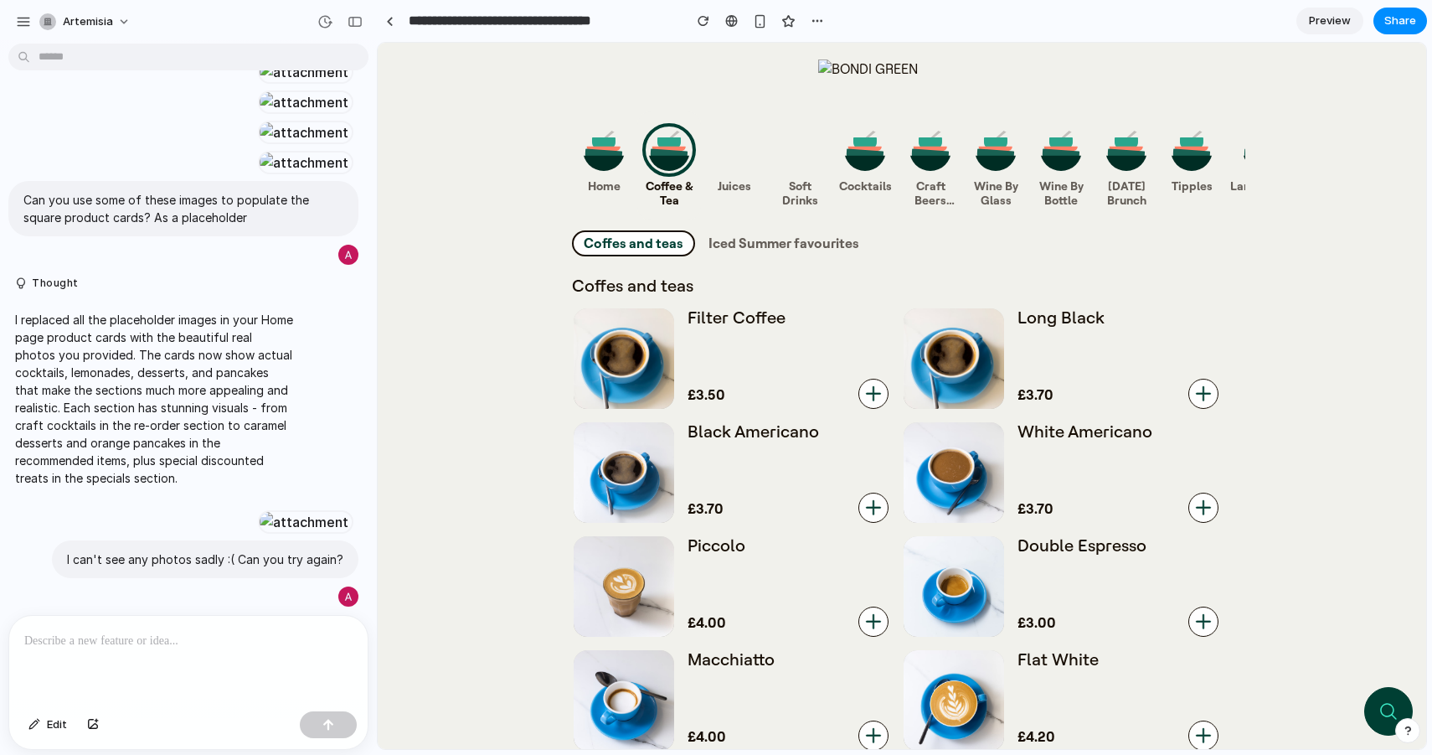
click at [666, 371] on div at bounding box center [624, 358] width 101 height 101
click at [614, 160] on img at bounding box center [604, 150] width 42 height 42
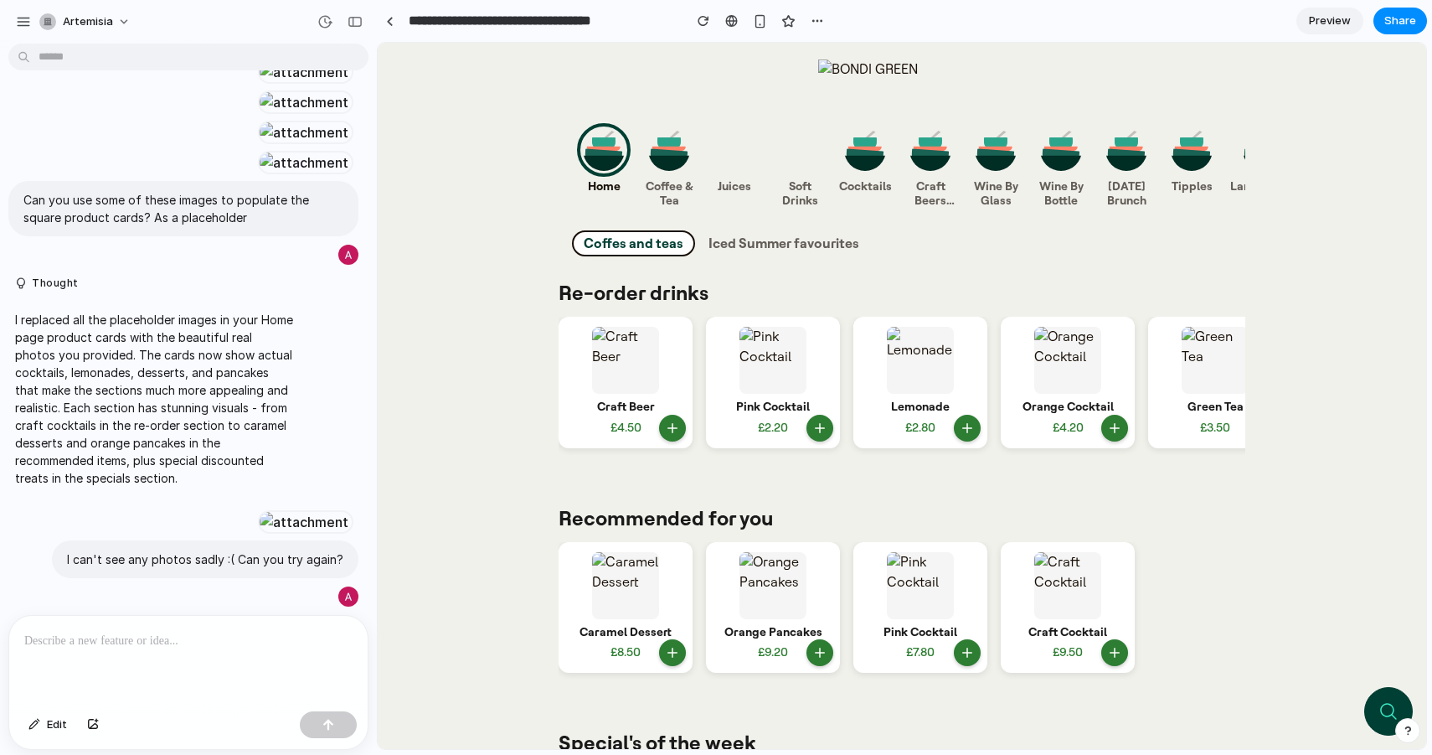
click at [645, 389] on img at bounding box center [625, 360] width 67 height 67
click at [725, 240] on span "Iced Summer favourites" at bounding box center [784, 243] width 151 height 16
click at [657, 244] on span "Coffes and teas" at bounding box center [634, 243] width 100 height 16
click at [678, 149] on img at bounding box center [669, 150] width 42 height 42
